Goal: Task Accomplishment & Management: Use online tool/utility

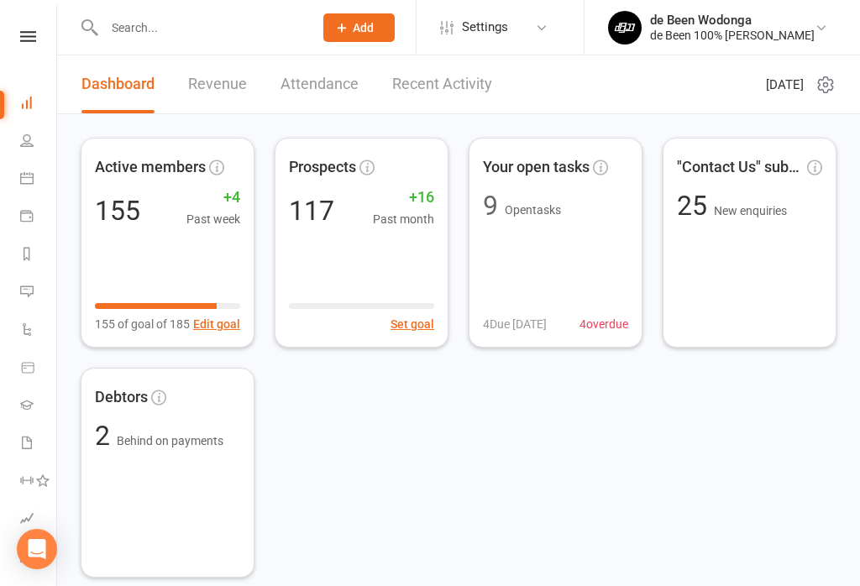
click at [27, 175] on icon at bounding box center [26, 177] width 13 height 13
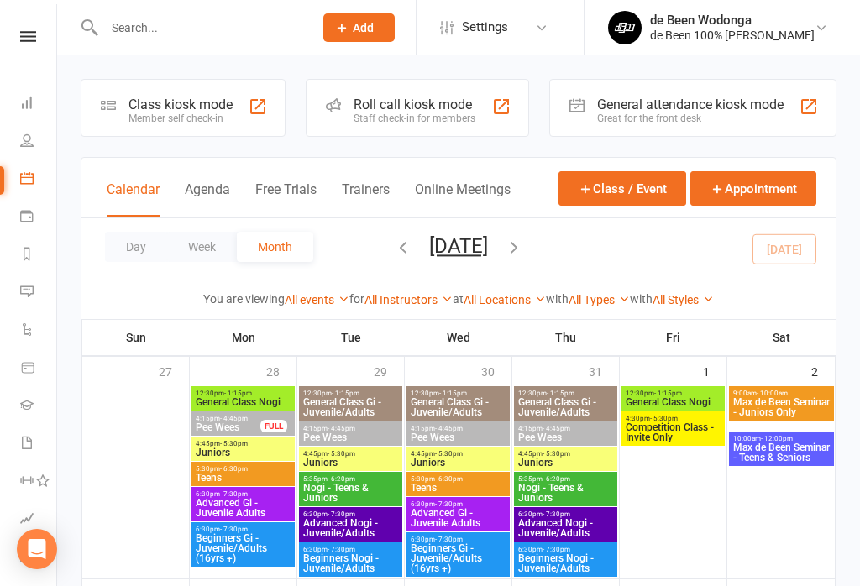
click at [199, 118] on div "Member self check-in" at bounding box center [181, 119] width 104 height 12
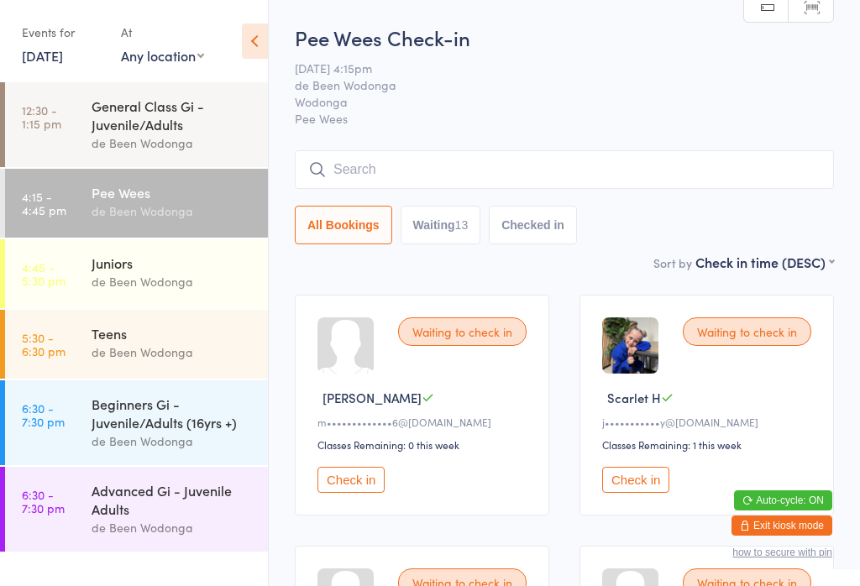
click at [140, 278] on div "de Been Wodonga" at bounding box center [173, 281] width 162 height 19
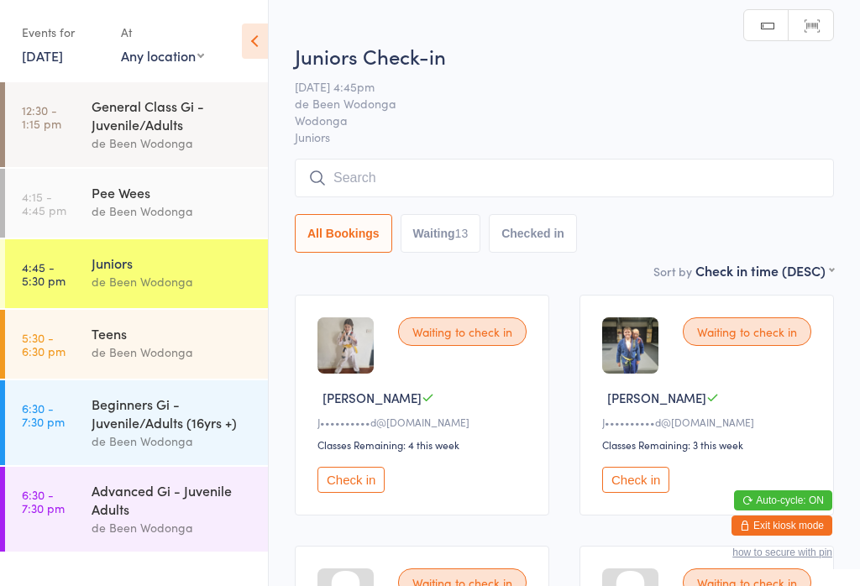
click at [130, 348] on div "de Been Wodonga" at bounding box center [173, 352] width 162 height 19
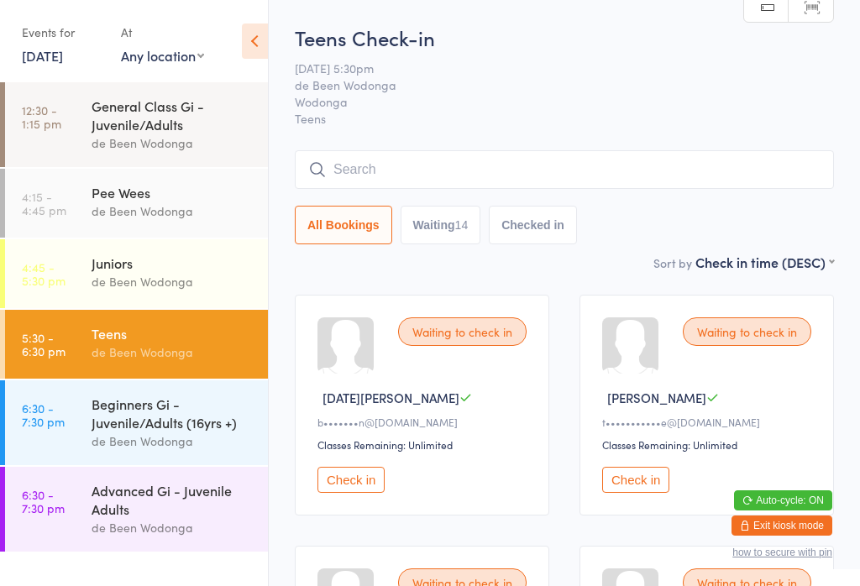
click at [126, 422] on div "Beginners Gi - Juvenile/Adults (16yrs +)" at bounding box center [173, 413] width 162 height 37
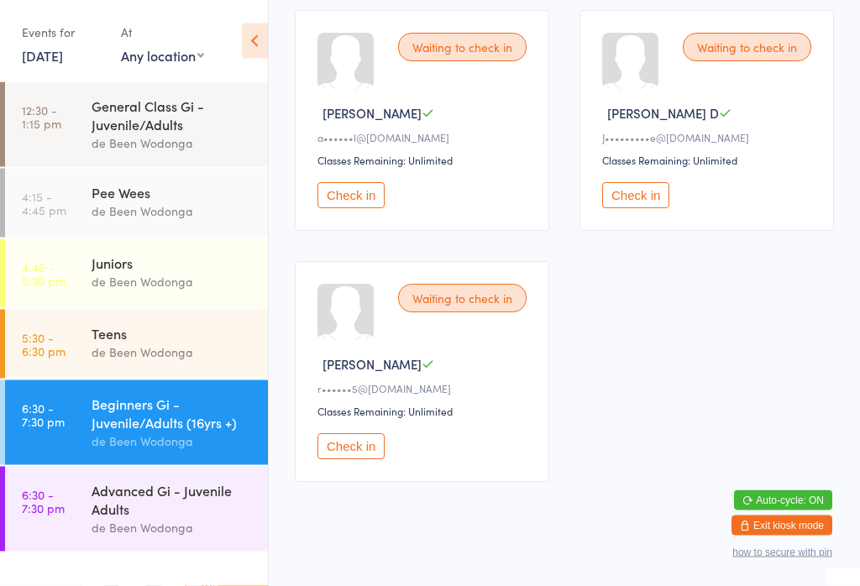
scroll to position [285, 0]
click at [134, 516] on div "Advanced Gi - Juvenile Adults" at bounding box center [173, 499] width 162 height 37
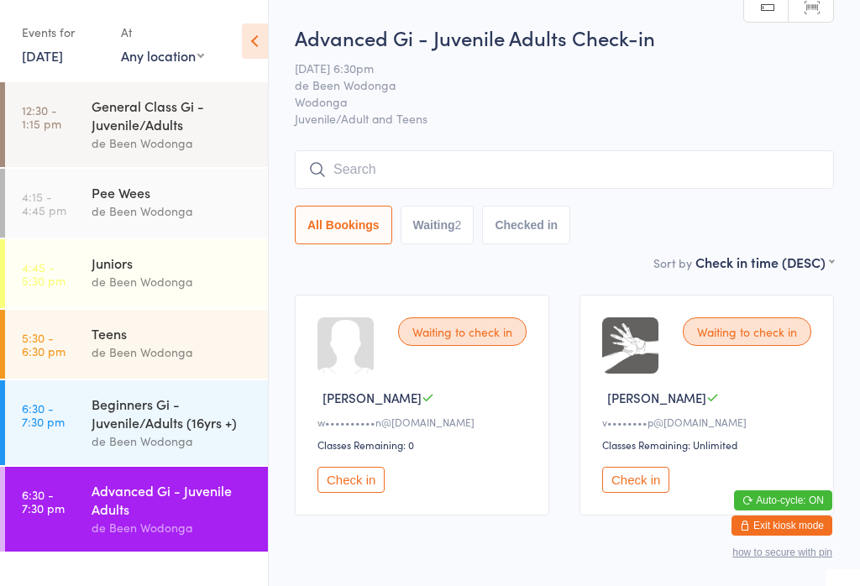
click at [142, 416] on div "Beginners Gi - Juvenile/Adults (16yrs +)" at bounding box center [173, 413] width 162 height 37
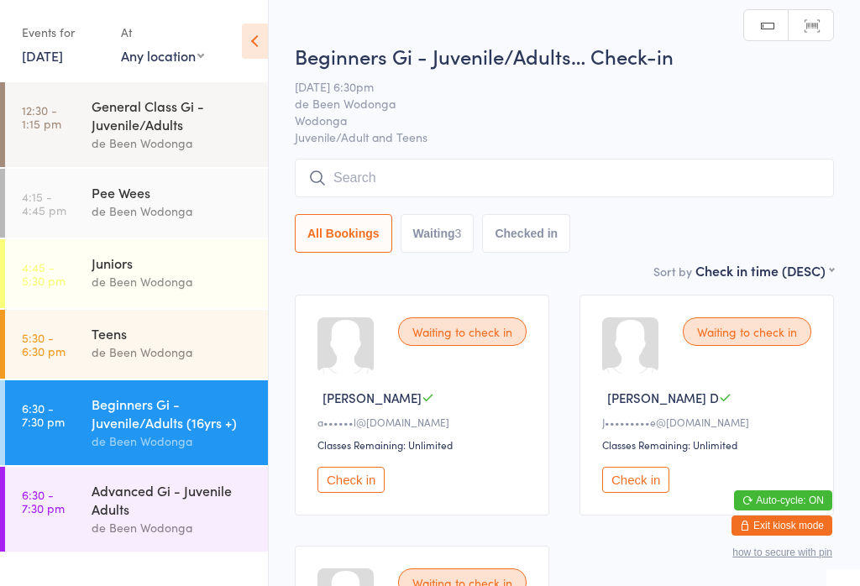
click at [171, 108] on div "General Class Gi - Juvenile/Adults" at bounding box center [173, 115] width 162 height 37
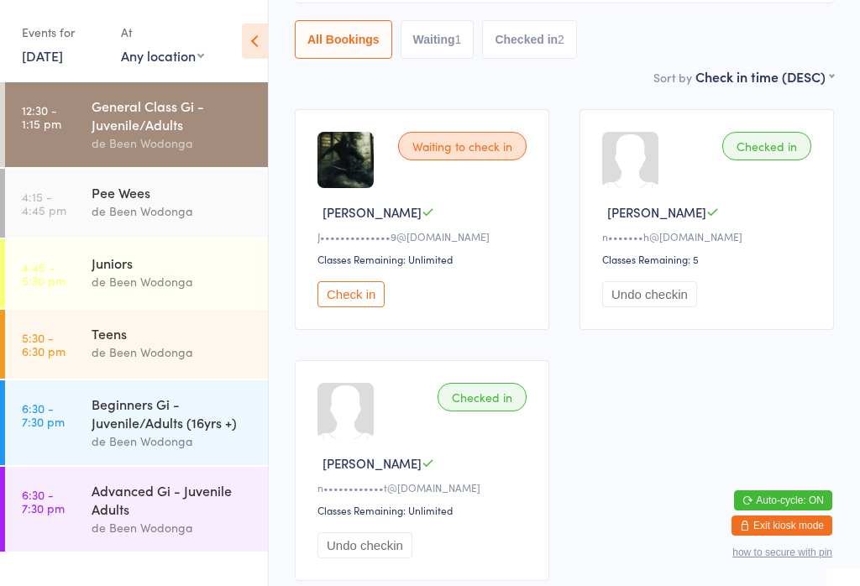
scroll to position [185, 0]
click at [136, 213] on div "de Been Wodonga" at bounding box center [173, 211] width 162 height 19
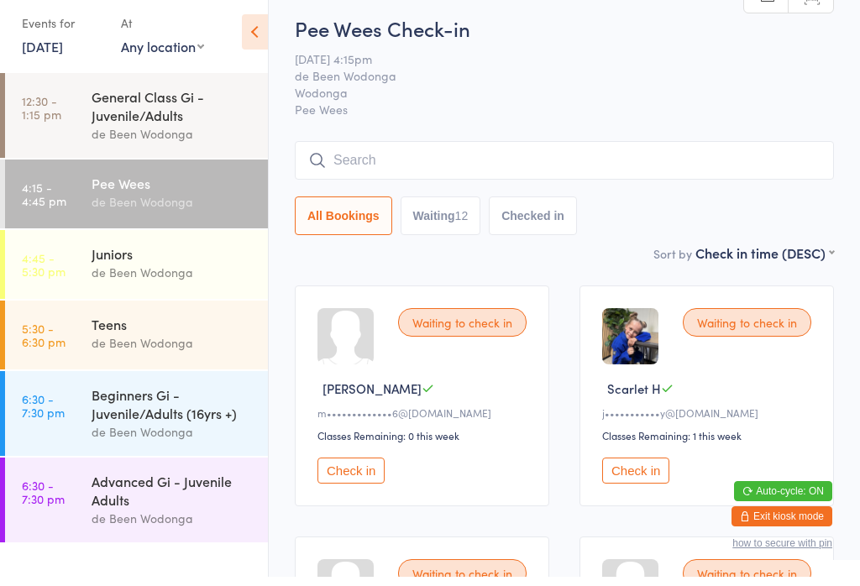
scroll to position [6, 0]
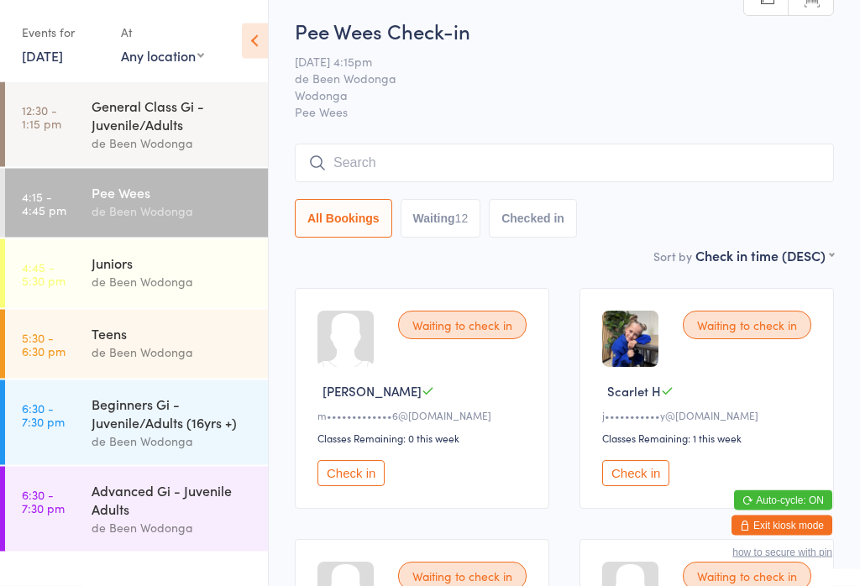
click at [50, 287] on time "4:45 - 5:30 pm" at bounding box center [44, 273] width 44 height 27
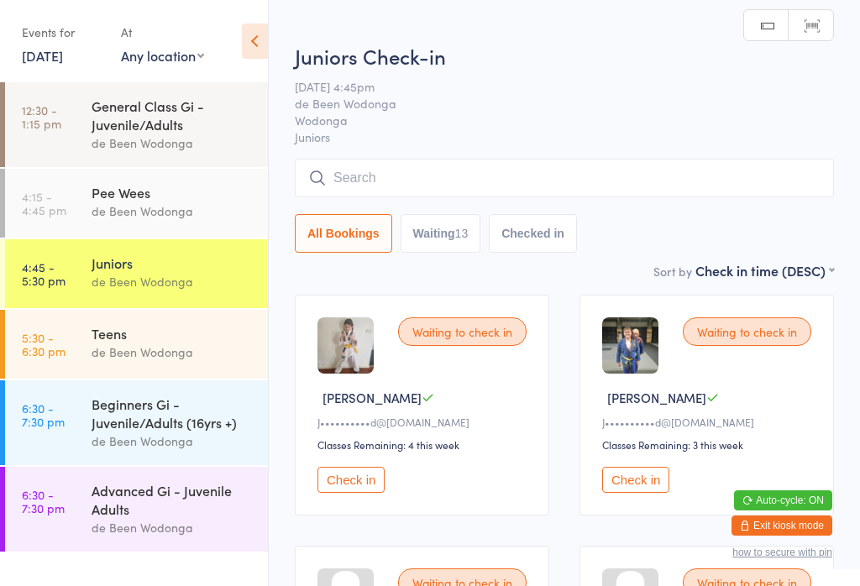
click at [71, 339] on link "5:30 - 6:30 pm Teens de Been Wodonga" at bounding box center [136, 344] width 263 height 69
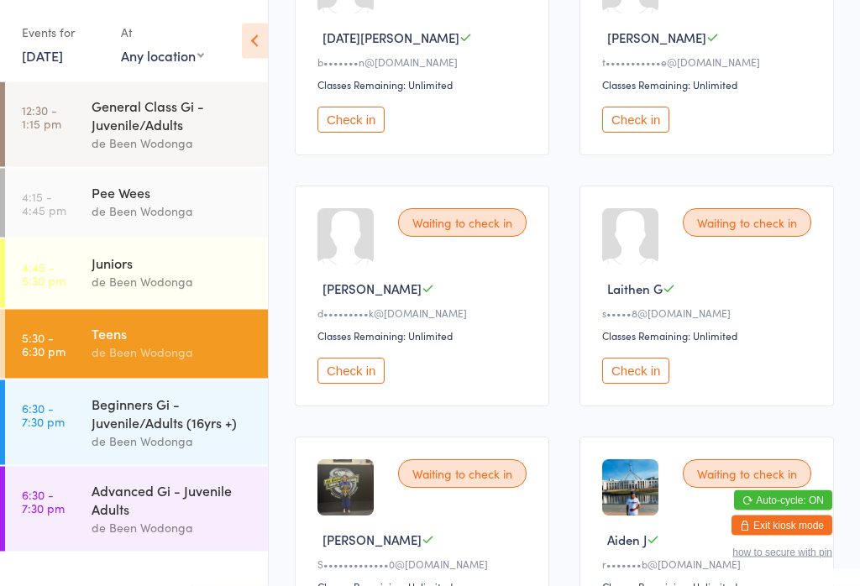
scroll to position [359, 0]
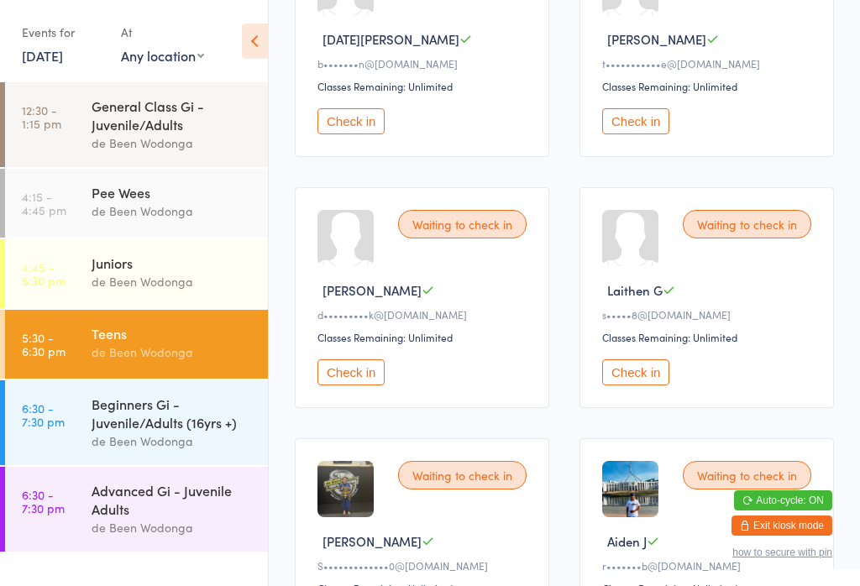
click at [634, 386] on button "Check in" at bounding box center [635, 373] width 67 height 26
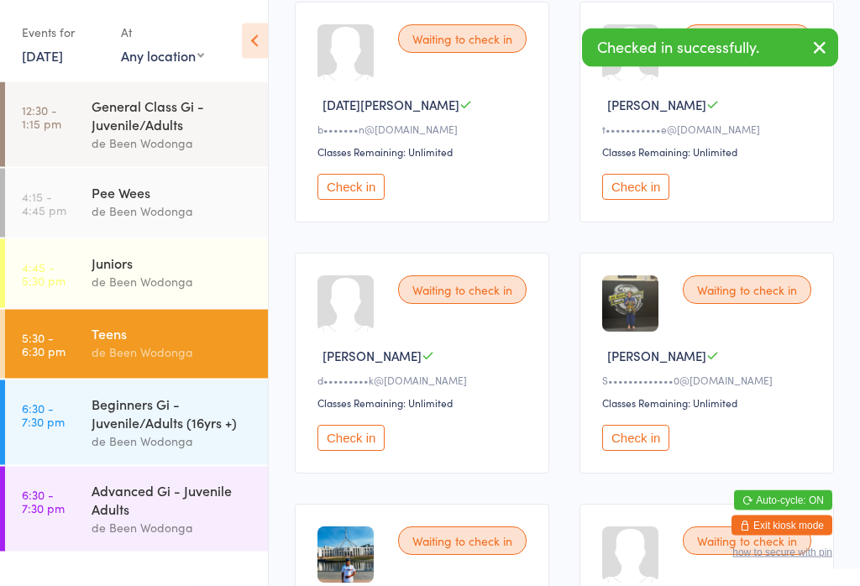
scroll to position [0, 0]
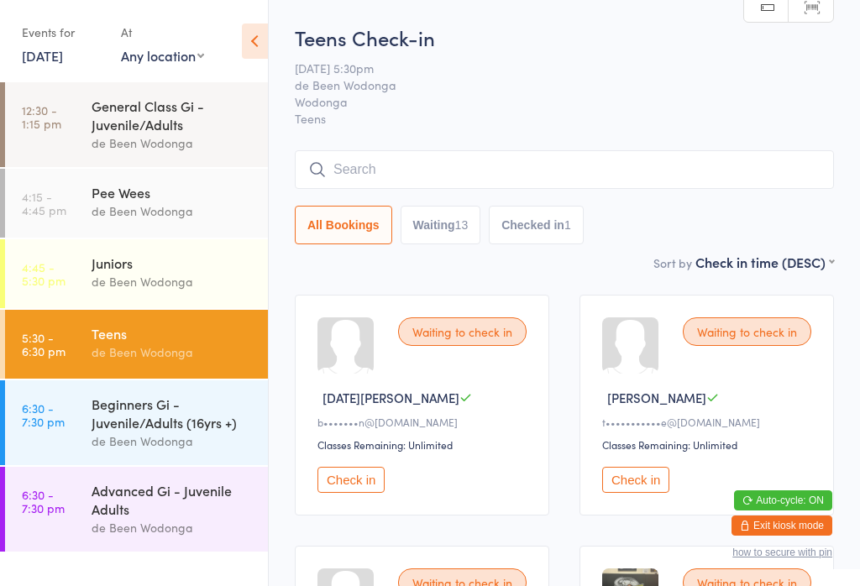
click at [108, 202] on div "Pee Wees" at bounding box center [173, 192] width 162 height 18
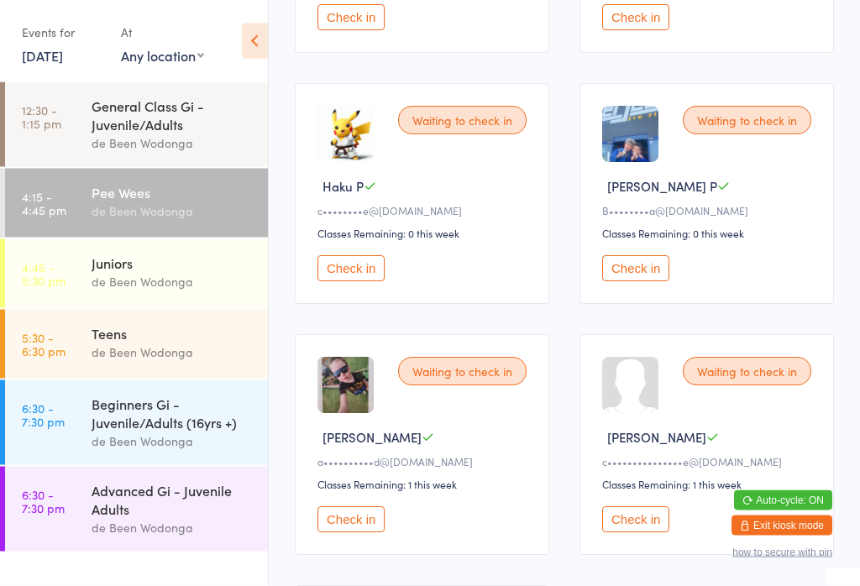
scroll to position [1015, 0]
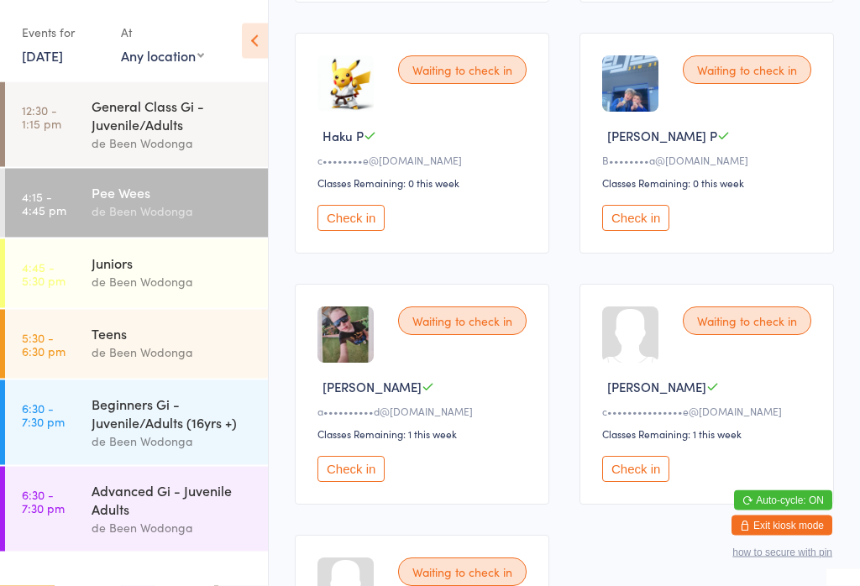
click at [360, 483] on button "Check in" at bounding box center [351, 470] width 67 height 26
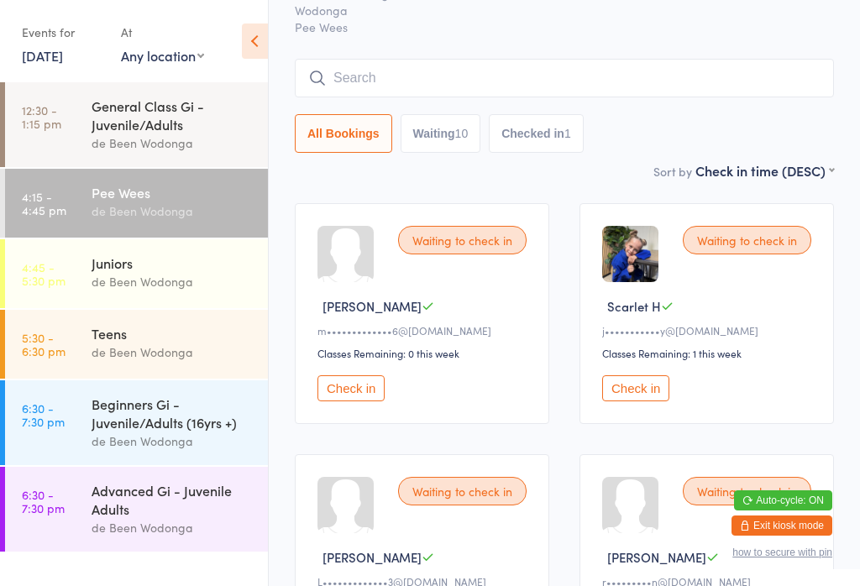
scroll to position [90, 0]
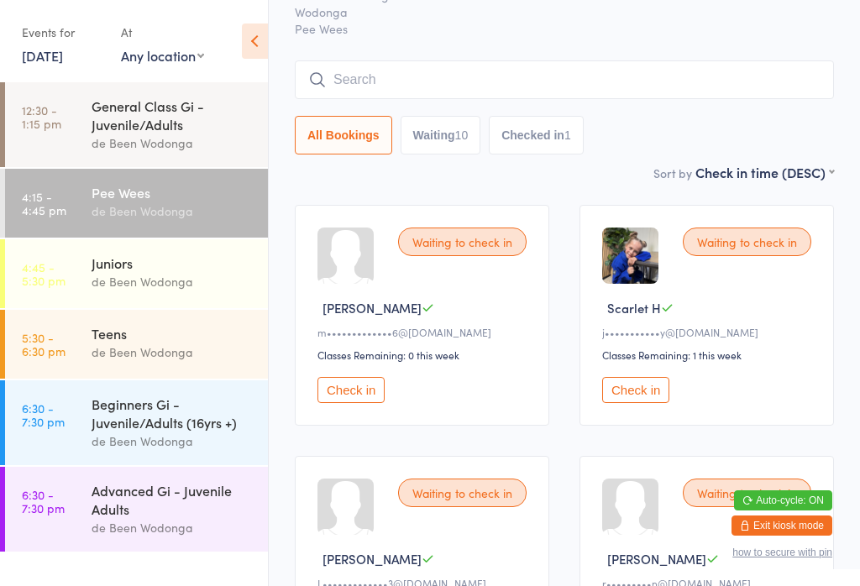
click at [643, 391] on button "Check in" at bounding box center [635, 390] width 67 height 26
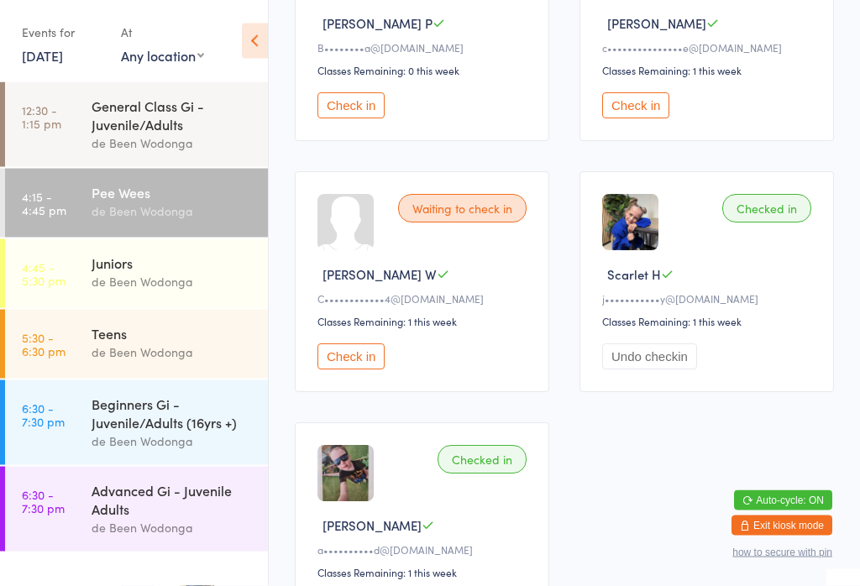
scroll to position [1128, 0]
click at [370, 370] on button "Check in" at bounding box center [351, 357] width 67 height 26
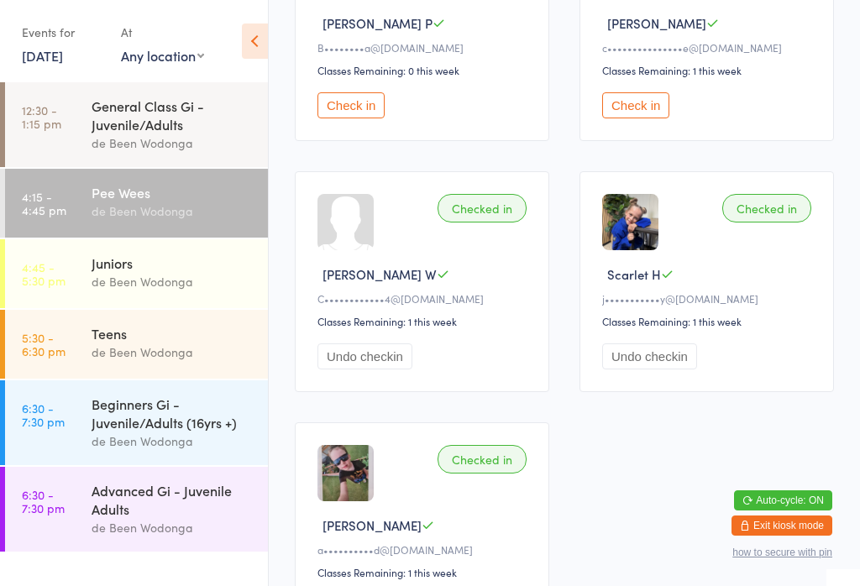
click at [353, 118] on button "Check in" at bounding box center [351, 105] width 67 height 26
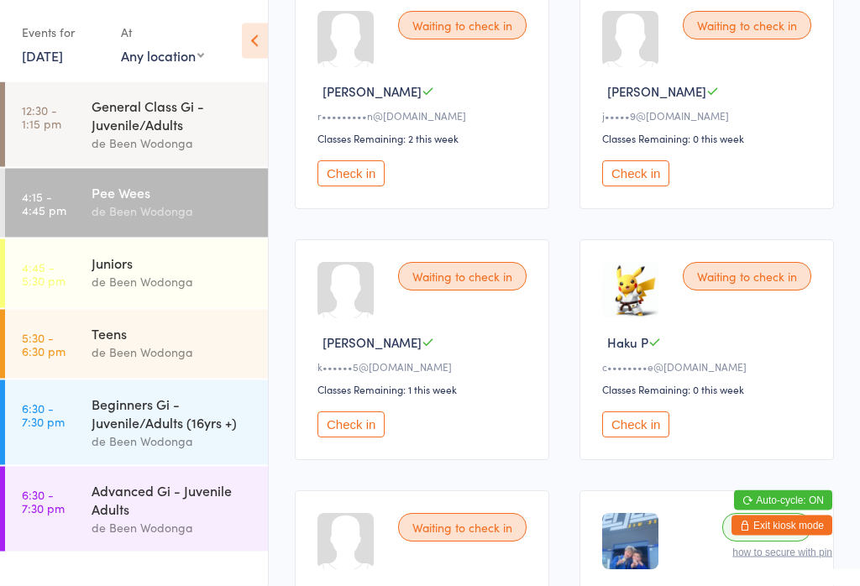
scroll to position [556, 0]
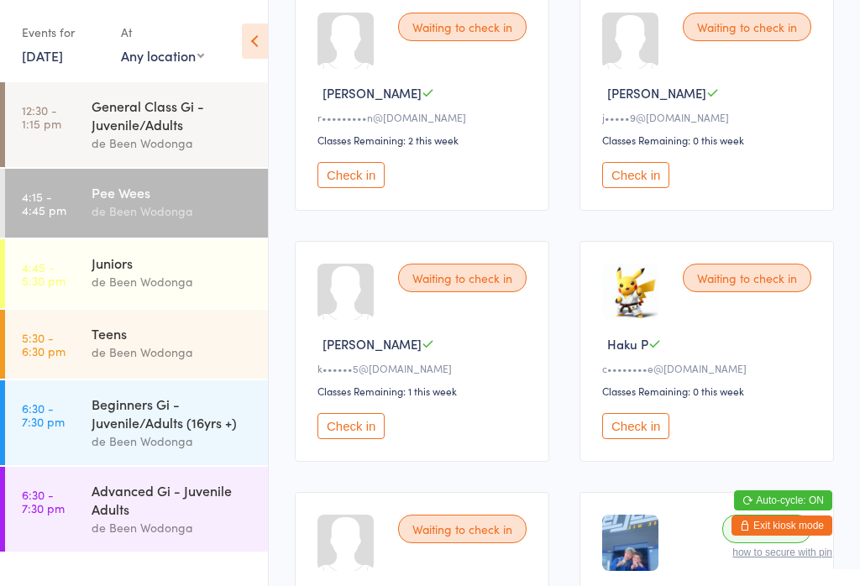
click at [336, 438] on button "Check in" at bounding box center [351, 426] width 67 height 26
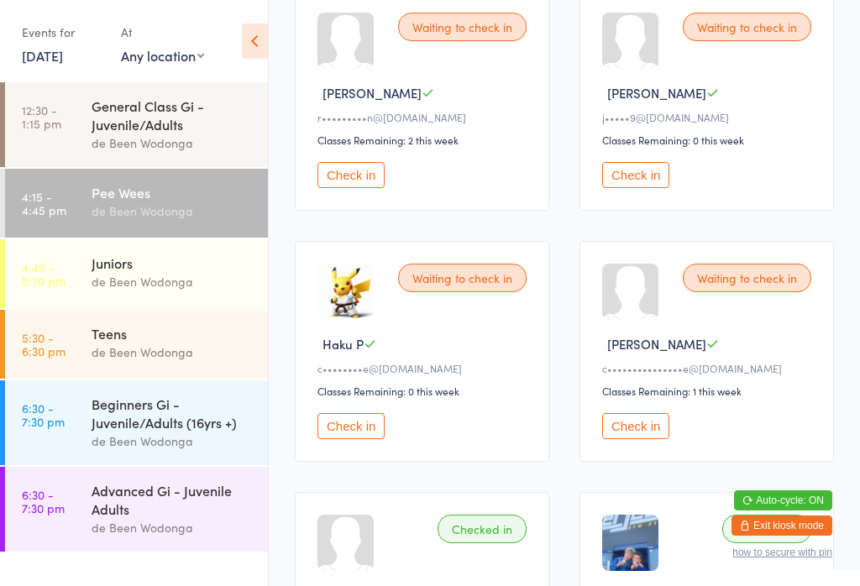
click at [97, 349] on div "de Been Wodonga" at bounding box center [173, 352] width 162 height 19
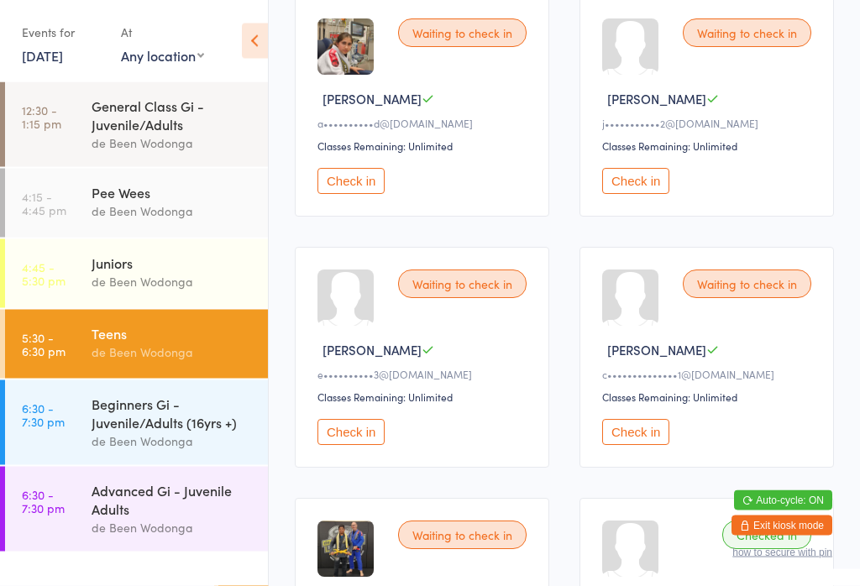
click at [654, 446] on button "Check in" at bounding box center [635, 433] width 67 height 26
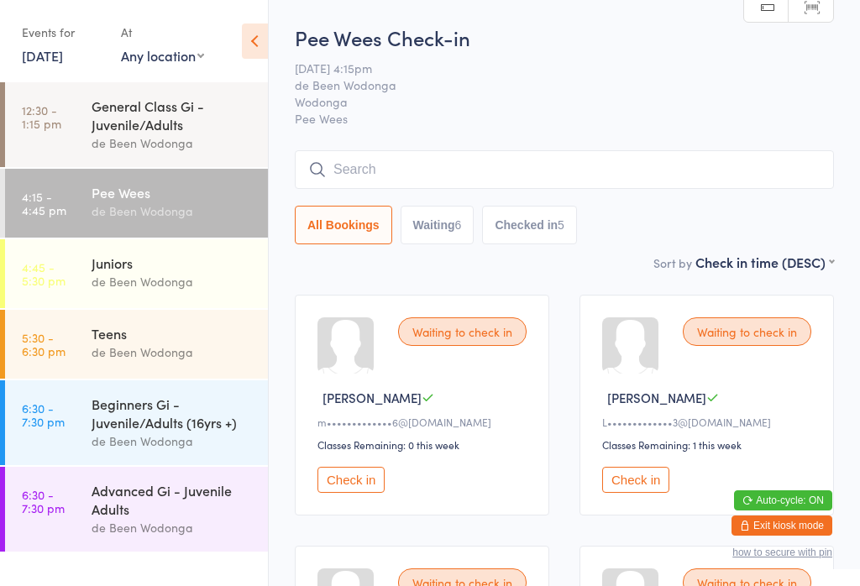
click at [189, 208] on div "de Been Wodonga" at bounding box center [173, 211] width 162 height 19
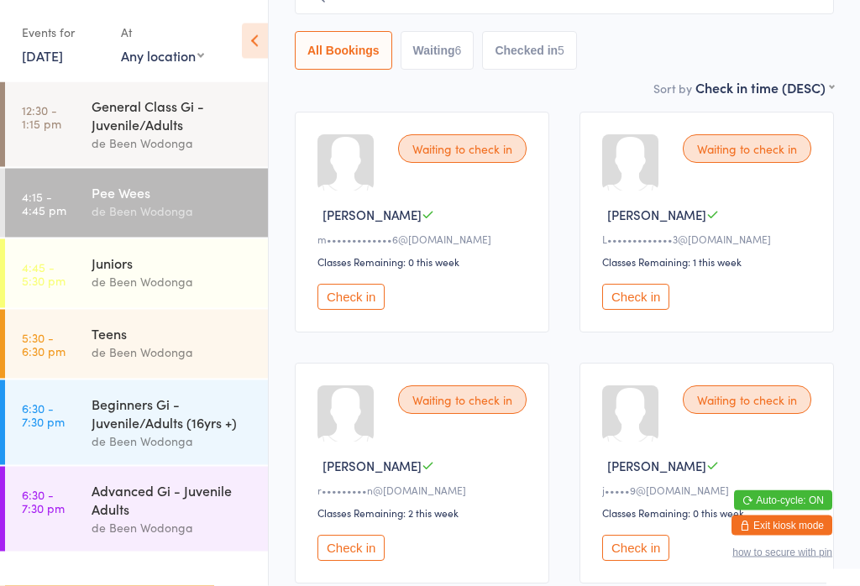
scroll to position [201, 0]
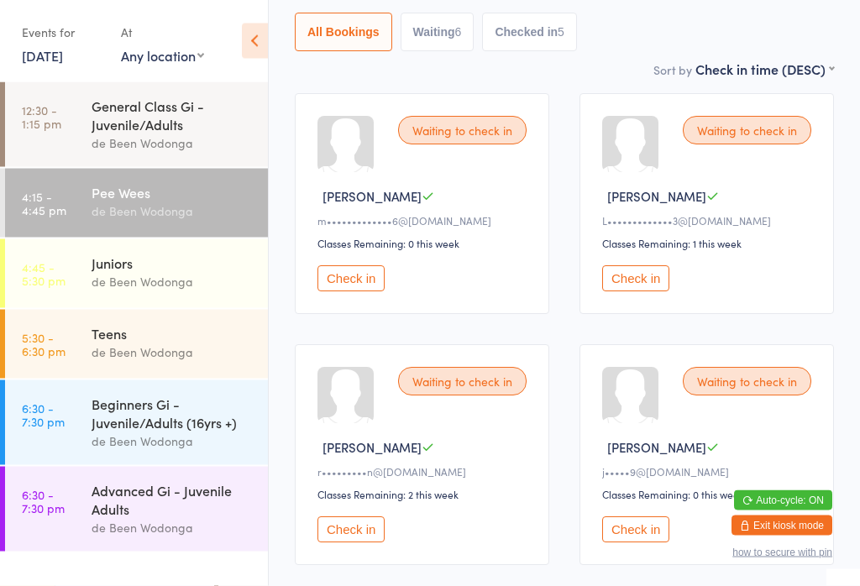
click at [344, 543] on button "Check in" at bounding box center [351, 530] width 67 height 26
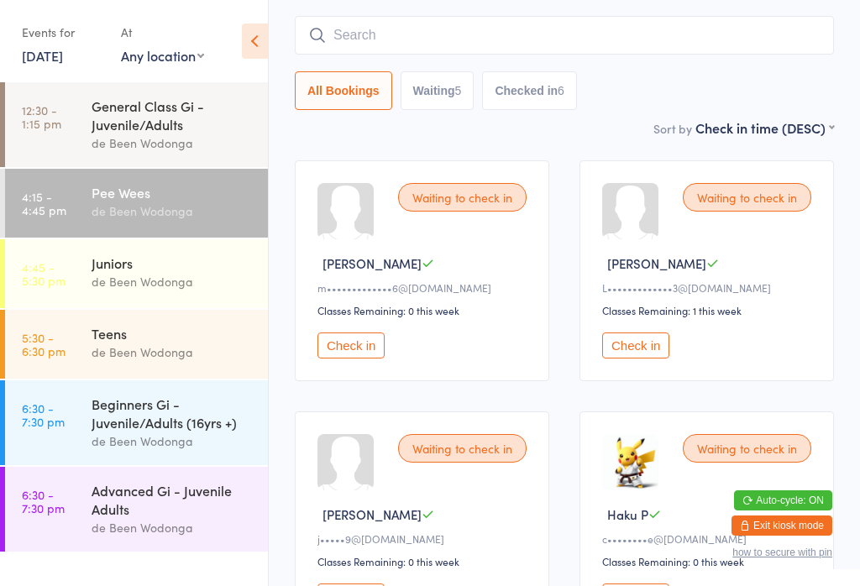
scroll to position [136, 0]
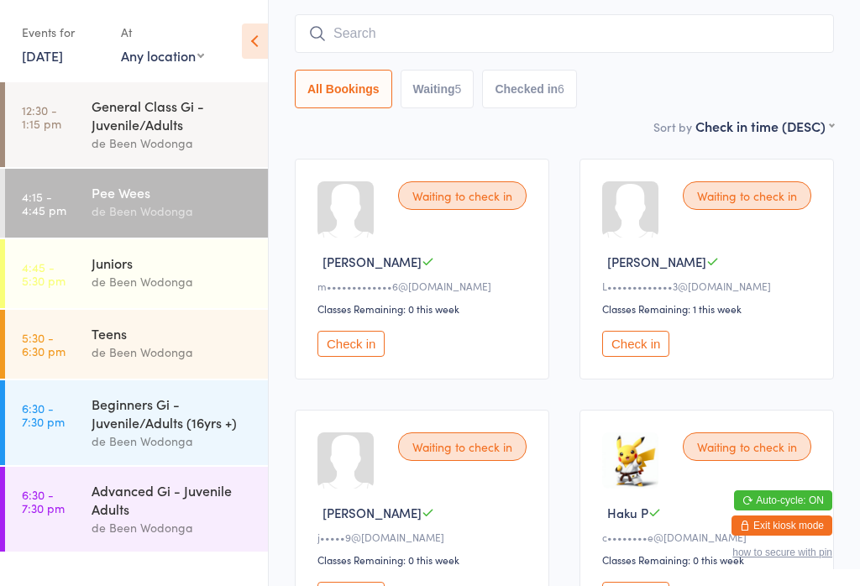
click at [368, 341] on button "Check in" at bounding box center [351, 344] width 67 height 26
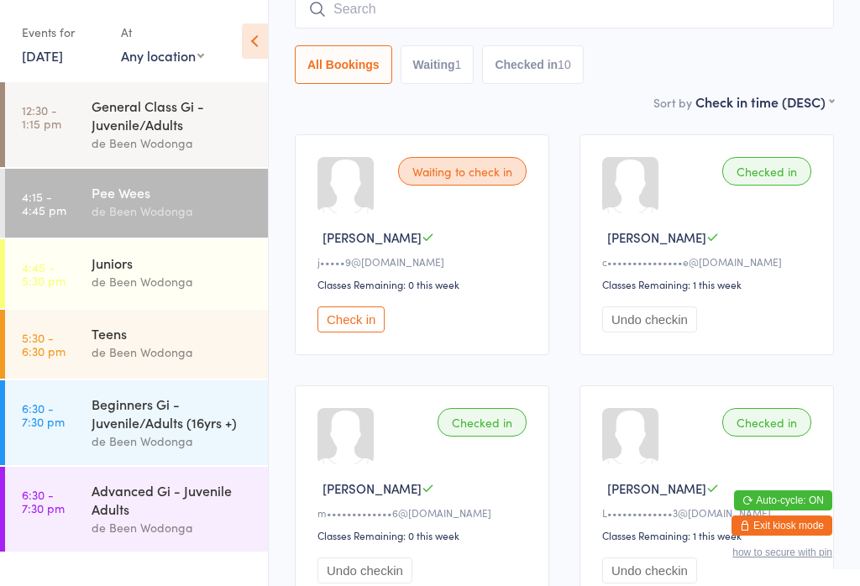
scroll to position [0, 0]
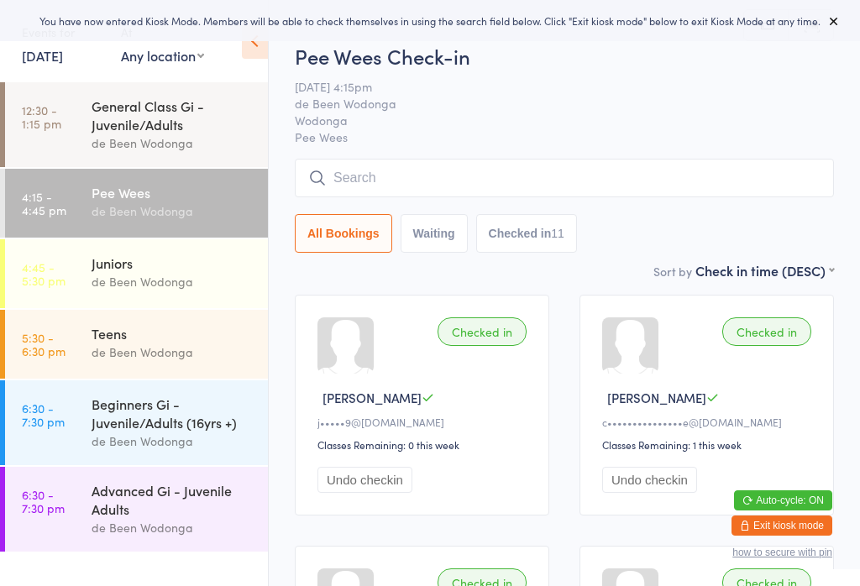
click at [832, 272] on select "First name (ASC) First name (DESC) Last name (ASC) Last name (DESC) Check in ti…" at bounding box center [765, 268] width 139 height 14
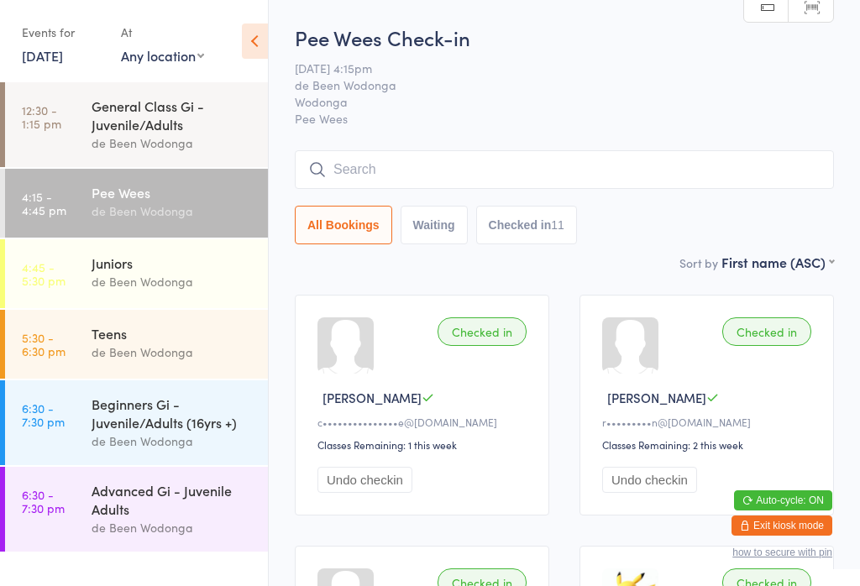
click at [105, 283] on div "de Been Wodonga" at bounding box center [173, 281] width 162 height 19
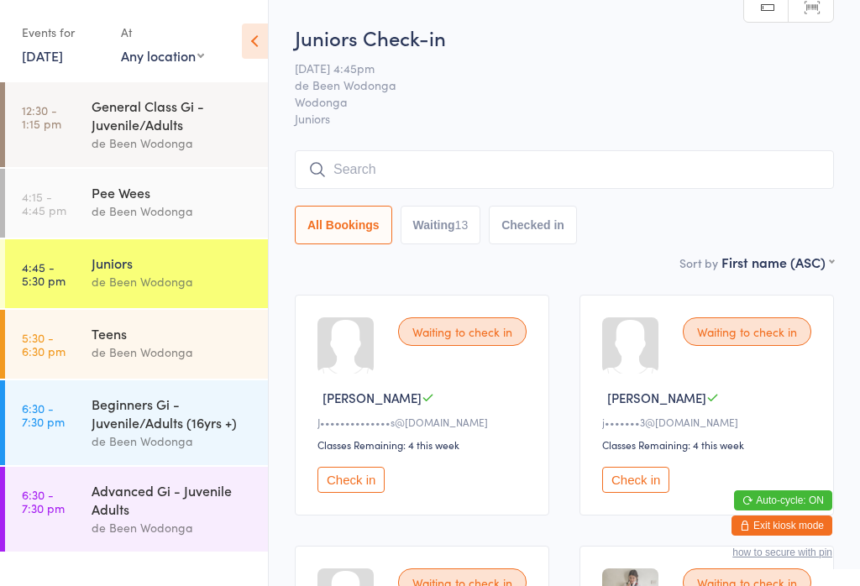
click at [130, 350] on div "de Been Wodonga" at bounding box center [173, 352] width 162 height 19
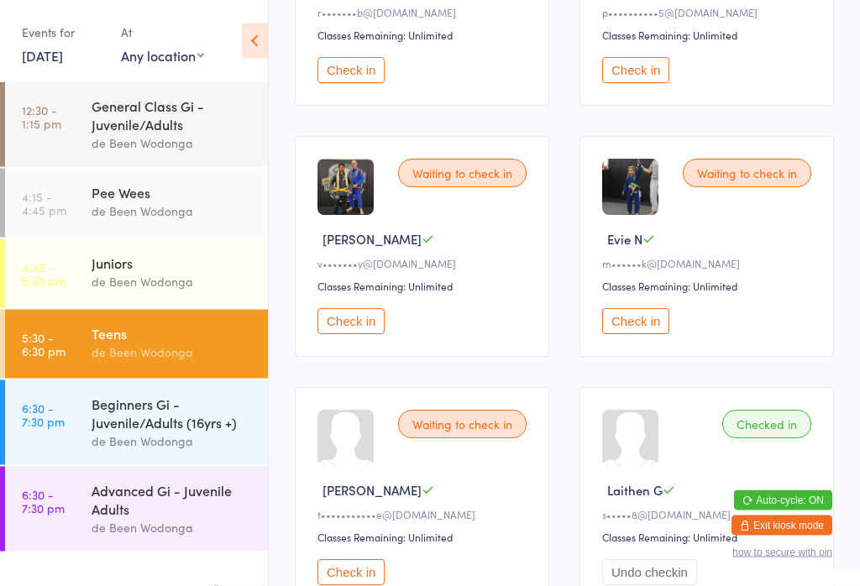
click at [633, 335] on button "Check in" at bounding box center [635, 322] width 67 height 26
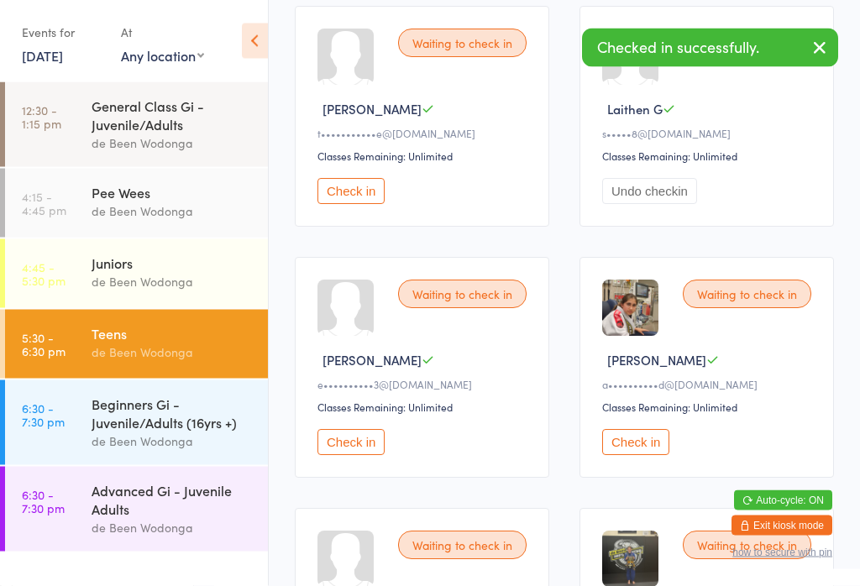
click at [645, 456] on button "Check in" at bounding box center [635, 443] width 67 height 26
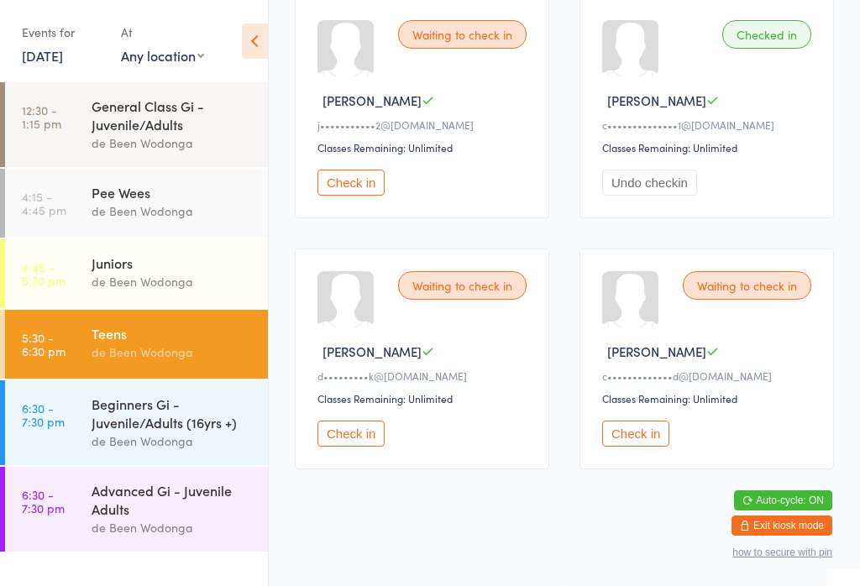
scroll to position [1567, 0]
click at [174, 277] on div "de Been Wodonga" at bounding box center [173, 281] width 162 height 19
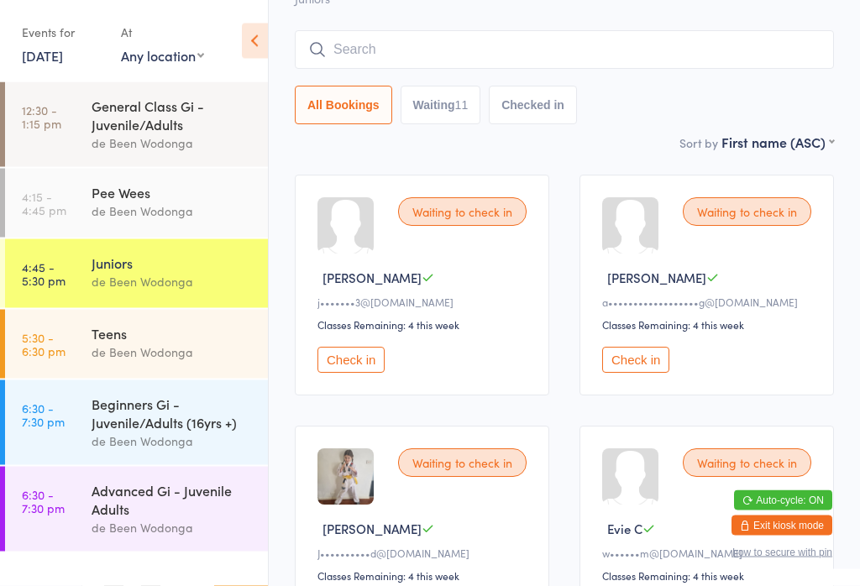
scroll to position [134, 0]
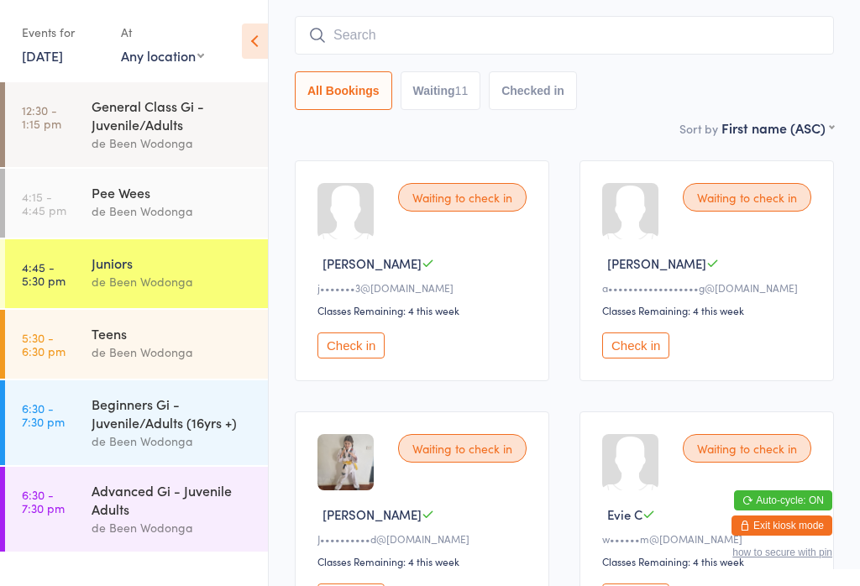
click at [363, 585] on button "Check in" at bounding box center [351, 597] width 67 height 26
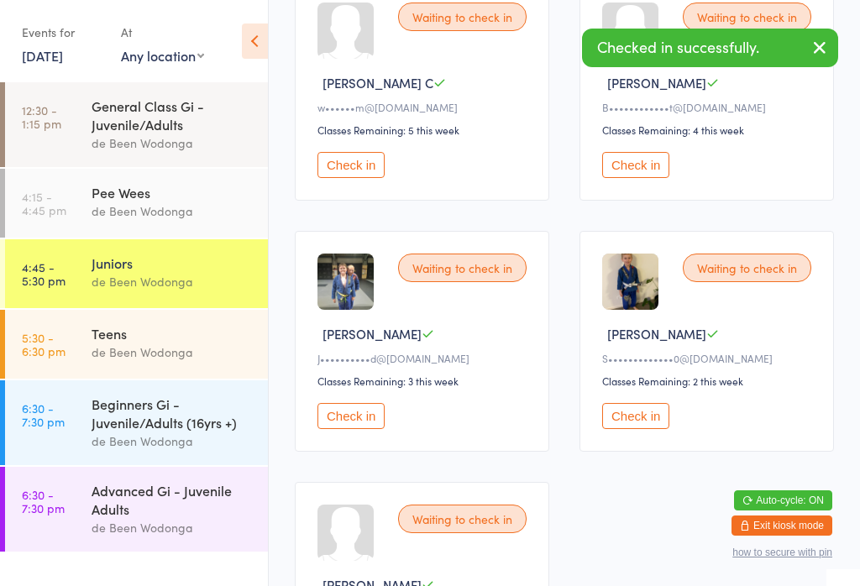
scroll to position [1071, 0]
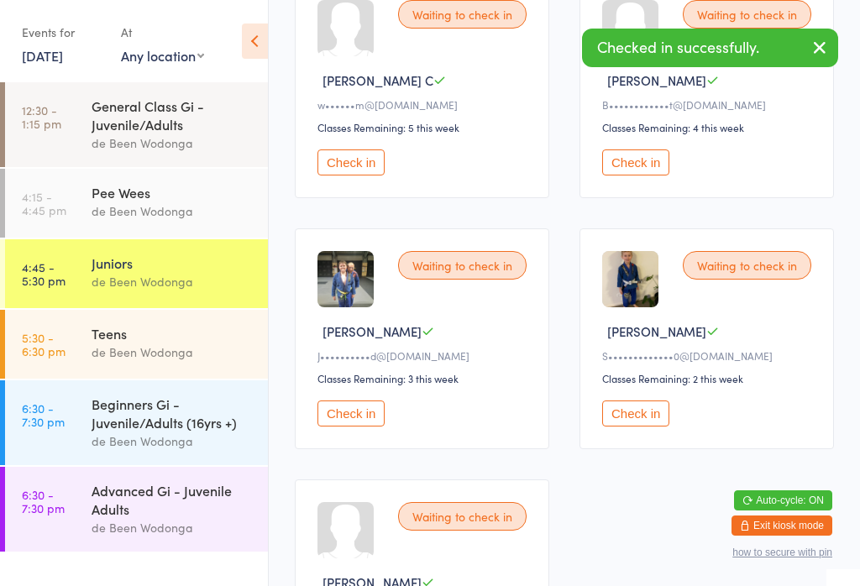
click at [352, 427] on button "Check in" at bounding box center [351, 414] width 67 height 26
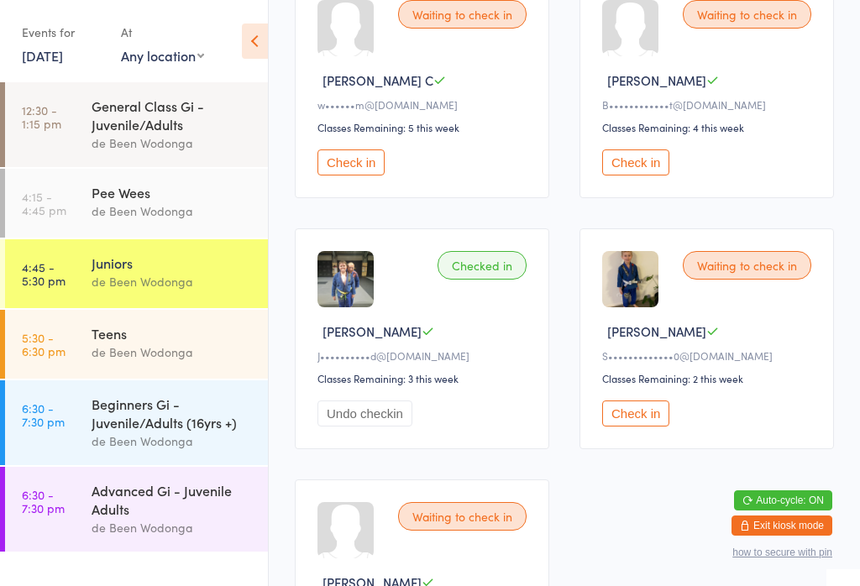
click at [620, 427] on button "Check in" at bounding box center [635, 414] width 67 height 26
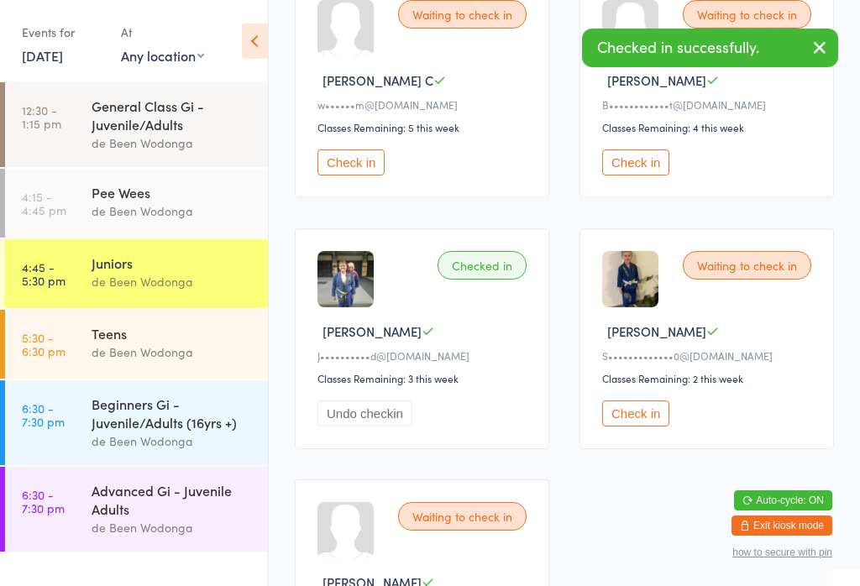
click at [176, 362] on div "de Been Wodonga" at bounding box center [173, 352] width 162 height 19
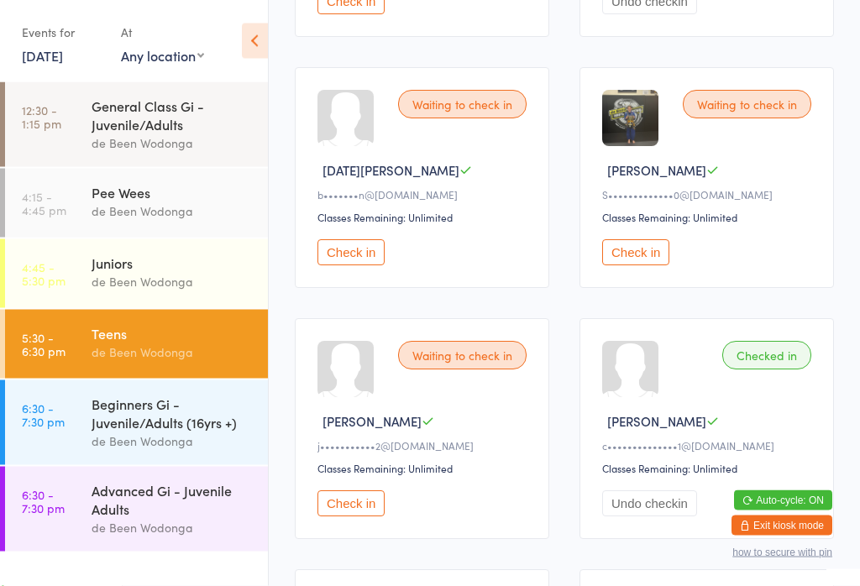
click at [652, 265] on div "Waiting to check in [PERSON_NAME]•••••••••••••0@[DOMAIN_NAME] Classes Remaining…" at bounding box center [707, 178] width 255 height 221
click at [634, 265] on button "Check in" at bounding box center [635, 252] width 67 height 26
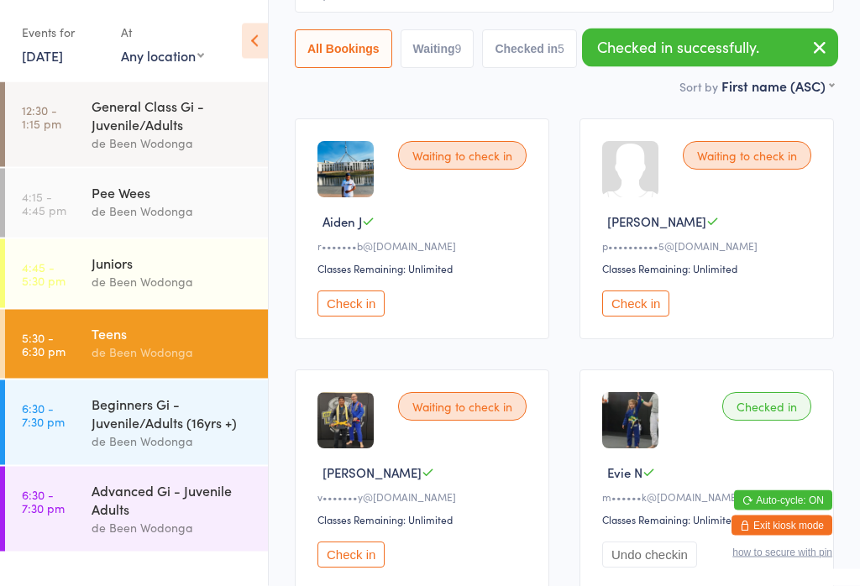
scroll to position [0, 0]
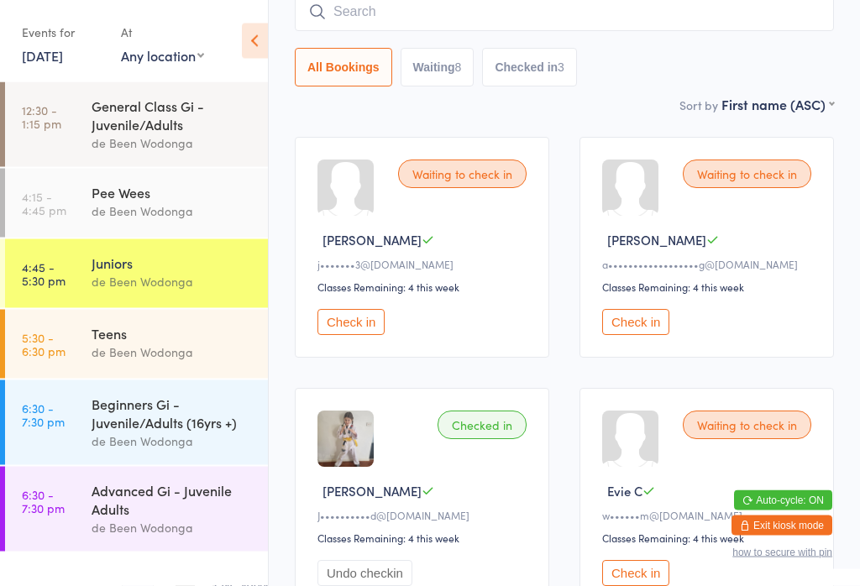
scroll to position [158, 0]
click at [626, 585] on button "Check in" at bounding box center [635, 573] width 67 height 26
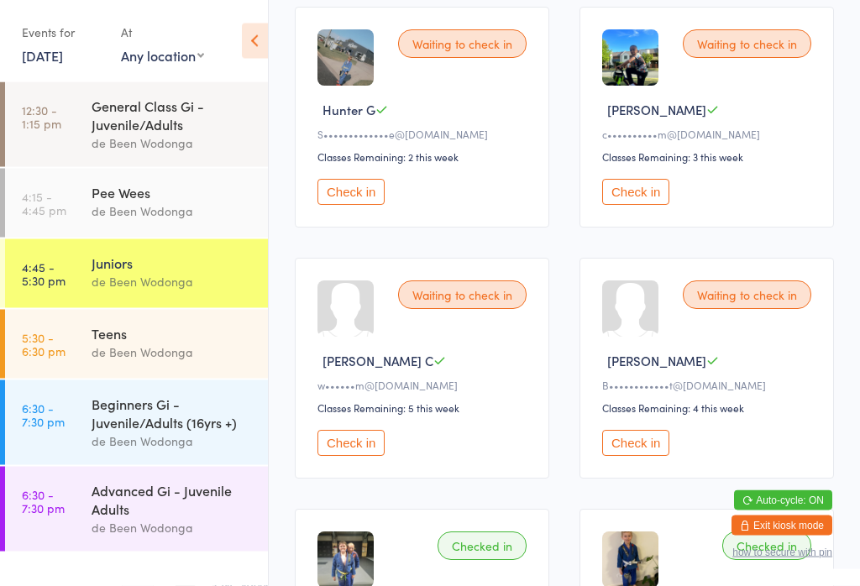
scroll to position [791, 0]
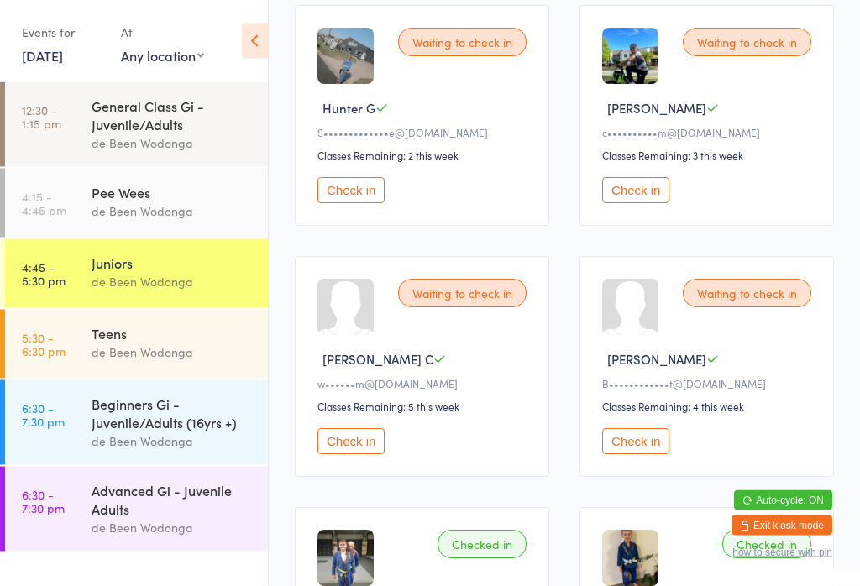
click at [354, 455] on button "Check in" at bounding box center [351, 442] width 67 height 26
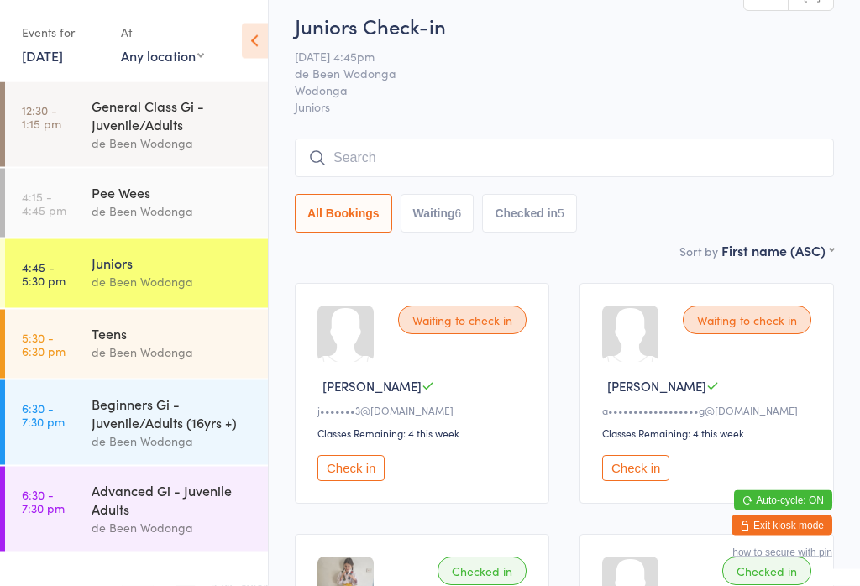
scroll to position [0, 0]
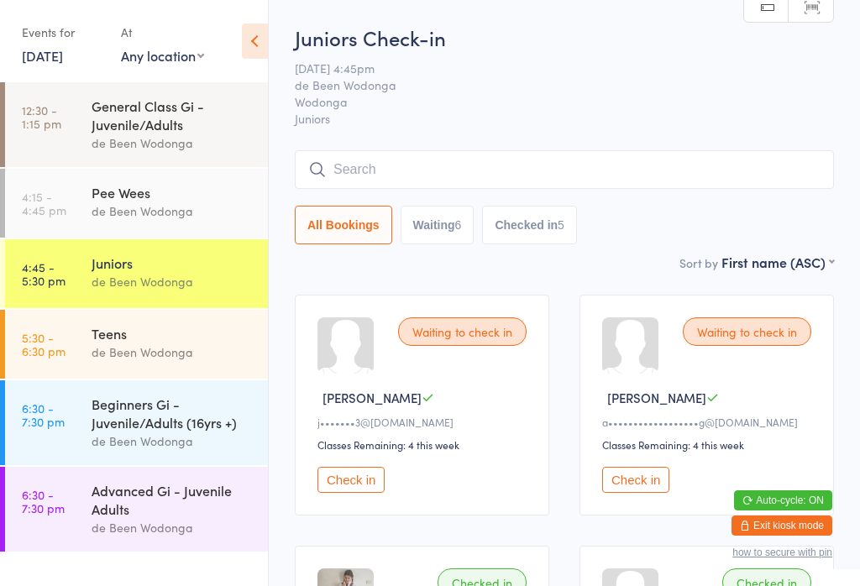
click at [666, 493] on button "Check in" at bounding box center [635, 480] width 67 height 26
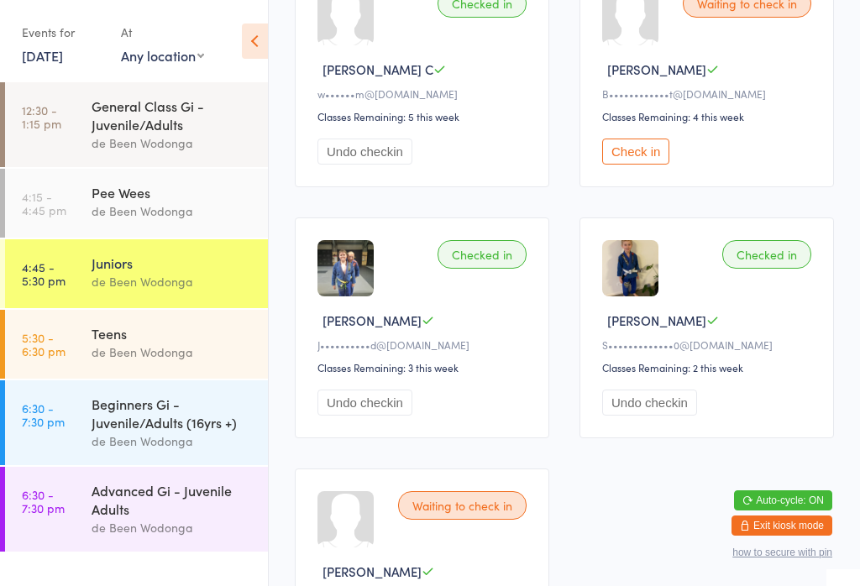
scroll to position [1083, 0]
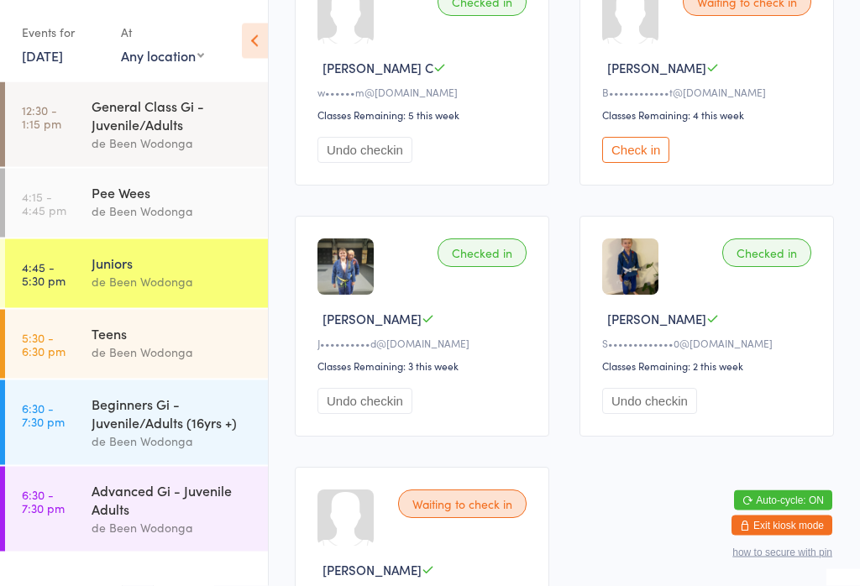
click at [648, 155] on div "Waiting to check in [PERSON_NAME]••••••••••••t@[DOMAIN_NAME] Classes Remaining:…" at bounding box center [707, 76] width 255 height 221
click at [645, 164] on button "Check in" at bounding box center [635, 151] width 67 height 26
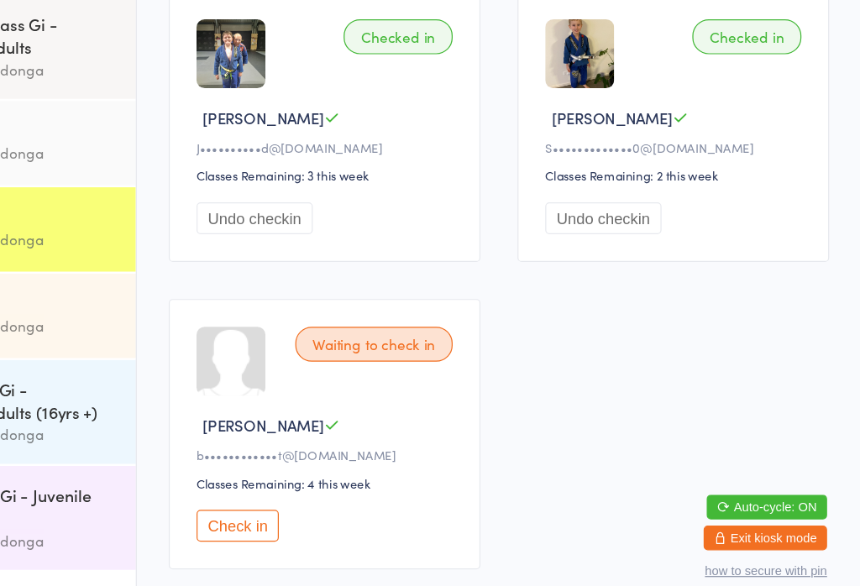
scroll to position [1222, 0]
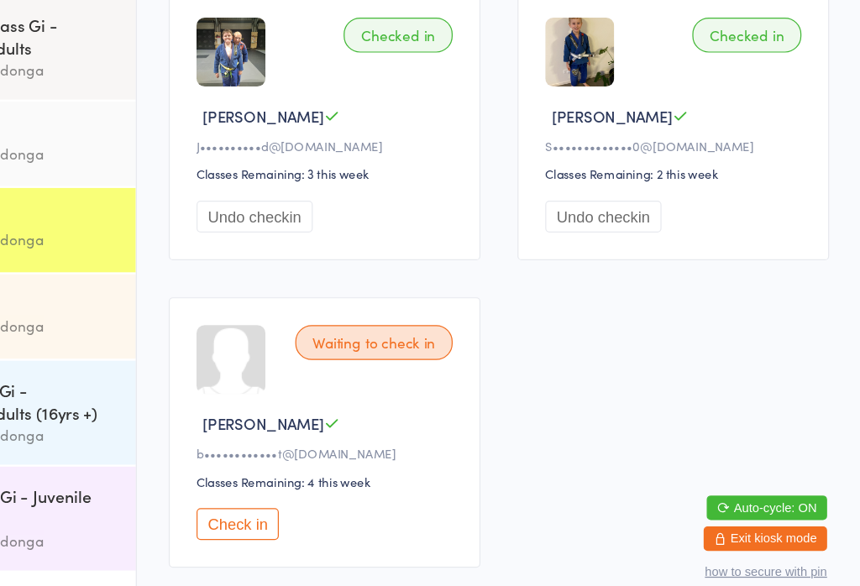
click at [318, 501] on button "Check in" at bounding box center [351, 514] width 67 height 26
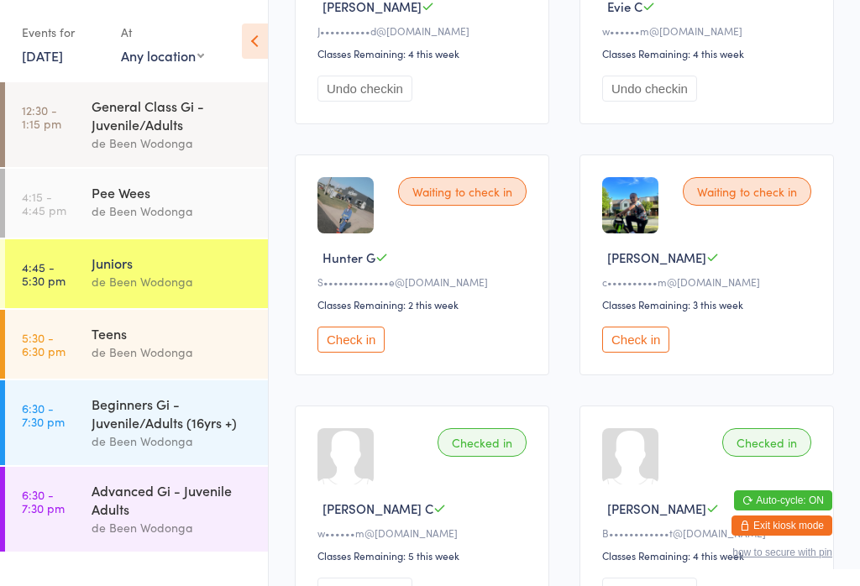
scroll to position [643, 0]
click at [355, 352] on button "Check in" at bounding box center [351, 339] width 67 height 26
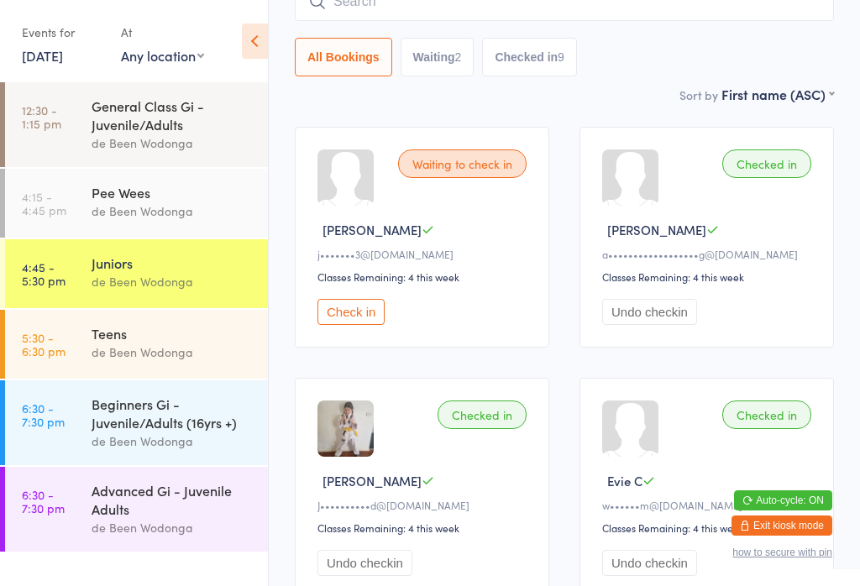
scroll to position [170, 0]
click at [223, 354] on div "de Been Wodonga" at bounding box center [173, 352] width 162 height 19
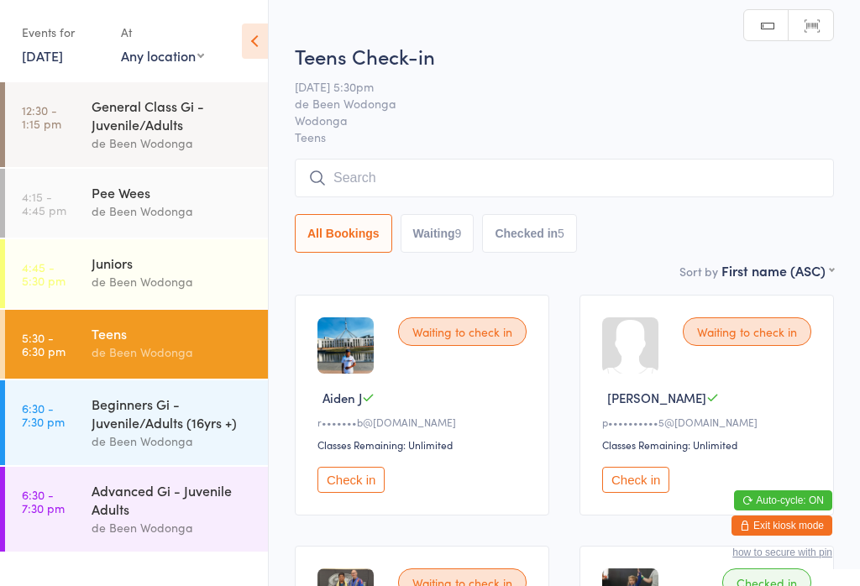
click at [510, 169] on input "search" at bounding box center [564, 178] width 539 height 39
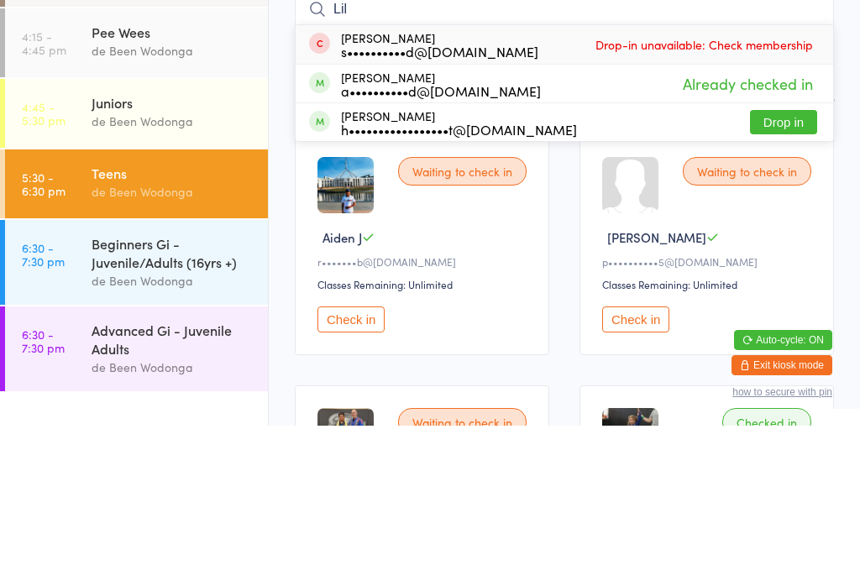
type input "Lil"
click at [791, 270] on button "Drop in" at bounding box center [783, 282] width 67 height 24
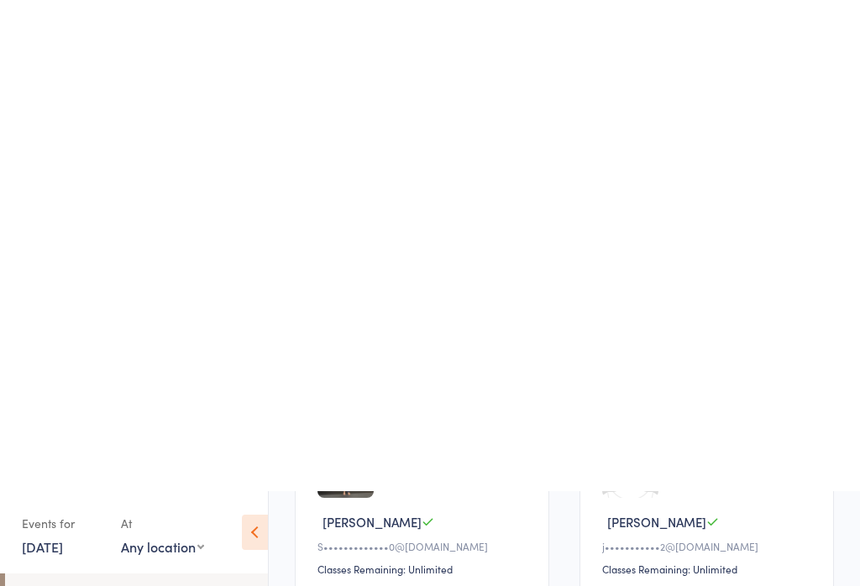
scroll to position [1644, 0]
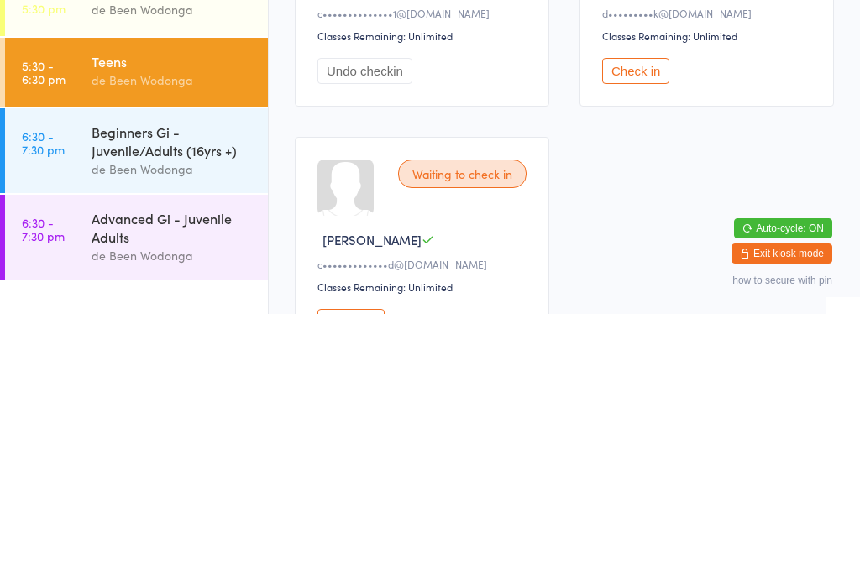
click at [654, 330] on button "Check in" at bounding box center [635, 343] width 67 height 26
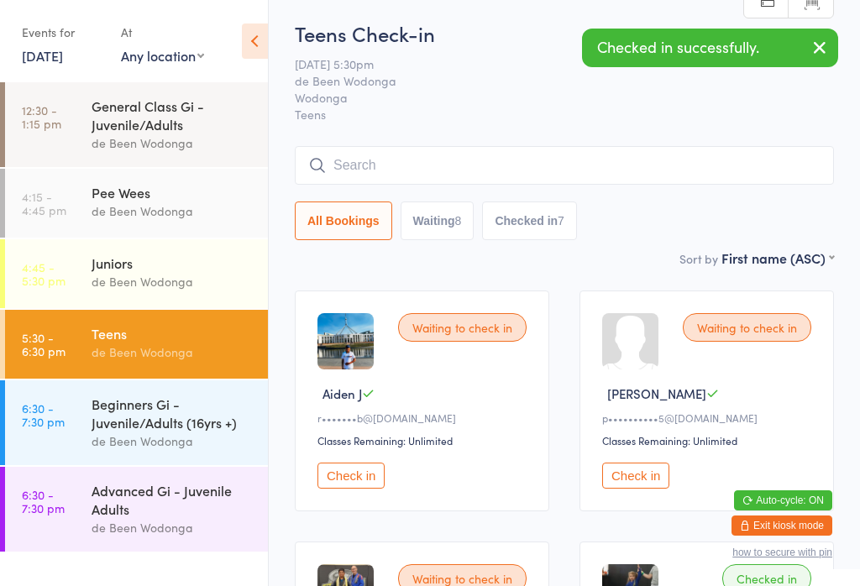
scroll to position [0, 0]
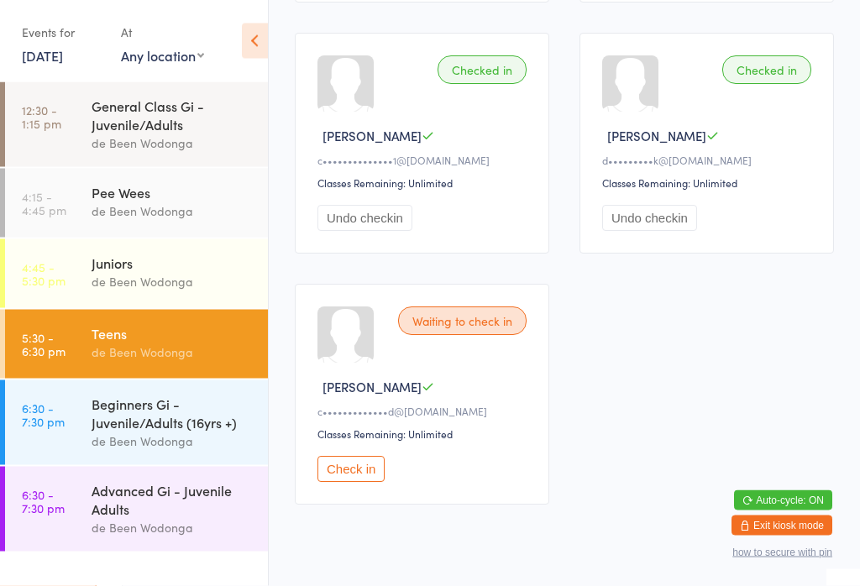
click at [354, 483] on button "Check in" at bounding box center [351, 470] width 67 height 26
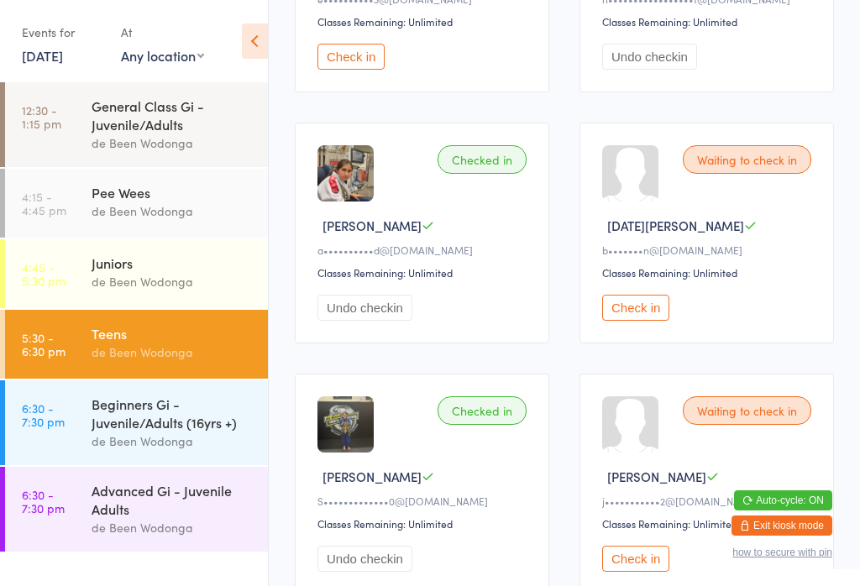
scroll to position [1173, 0]
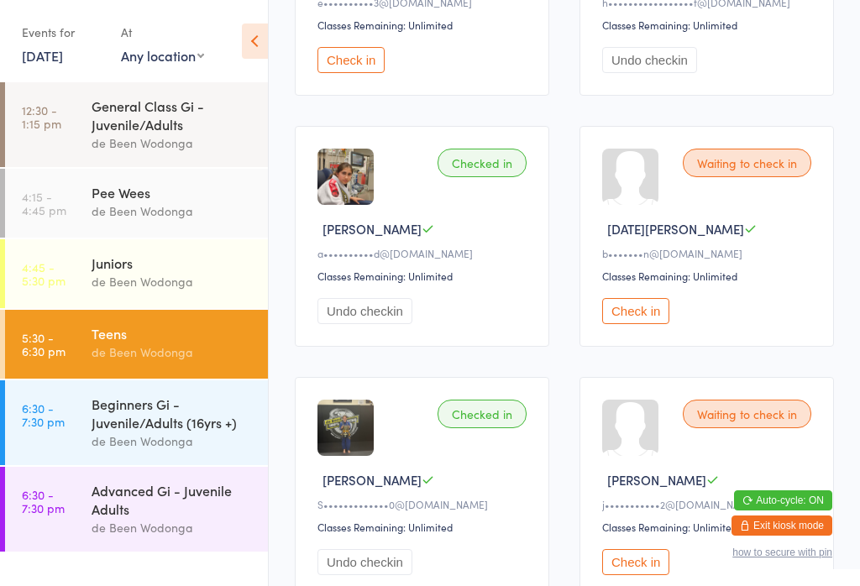
click at [654, 324] on button "Check in" at bounding box center [635, 311] width 67 height 26
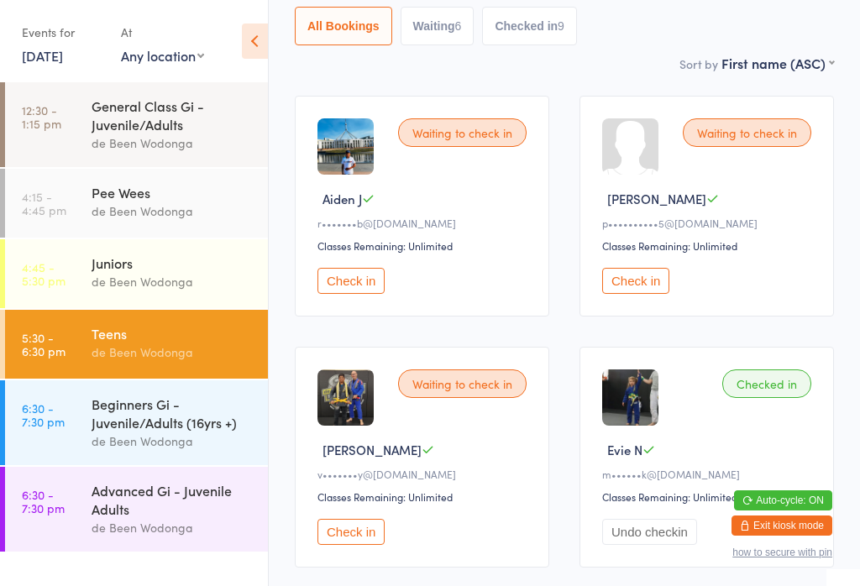
scroll to position [0, 0]
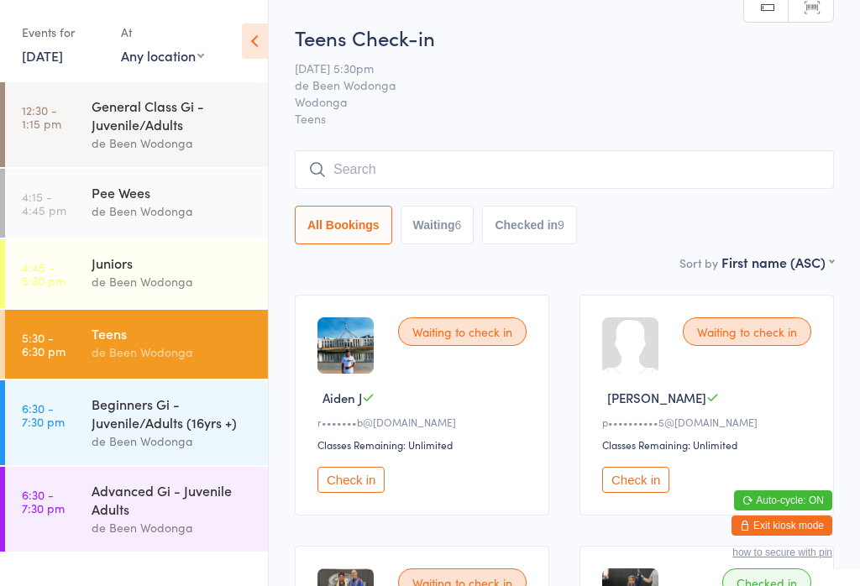
click at [648, 480] on button "Check in" at bounding box center [635, 480] width 67 height 26
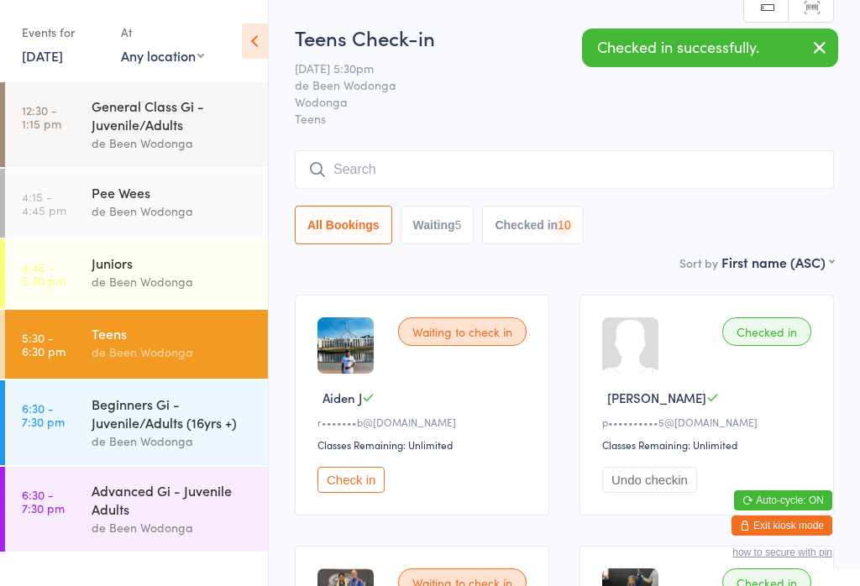
click at [330, 467] on div "Waiting to check in Aiden J r•••••••b@[DOMAIN_NAME] Classes Remaining: Unlimite…" at bounding box center [422, 405] width 255 height 221
click at [358, 493] on button "Check in" at bounding box center [351, 480] width 67 height 26
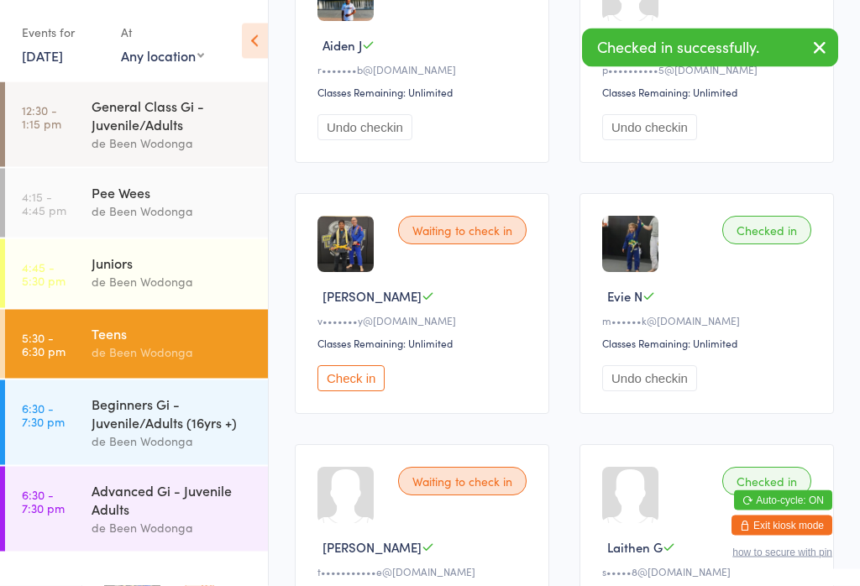
click at [344, 392] on button "Check in" at bounding box center [351, 379] width 67 height 26
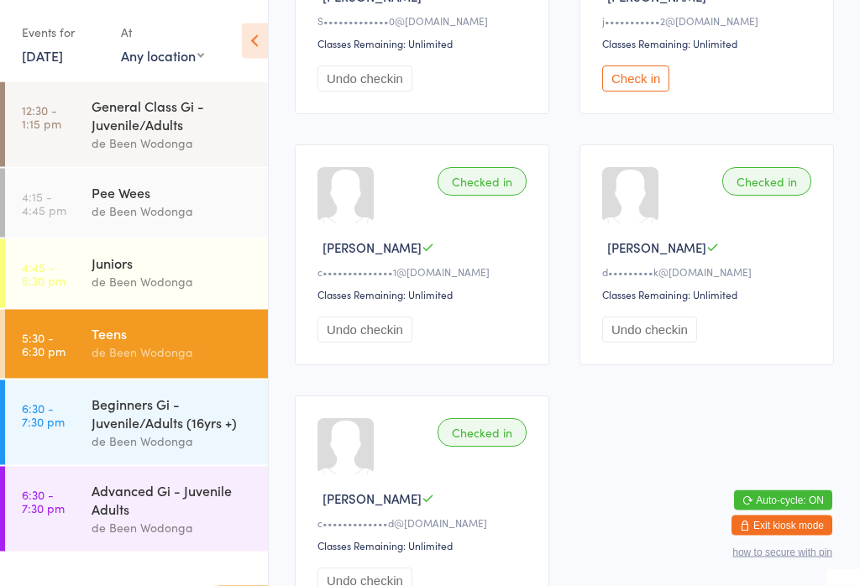
scroll to position [1655, 0]
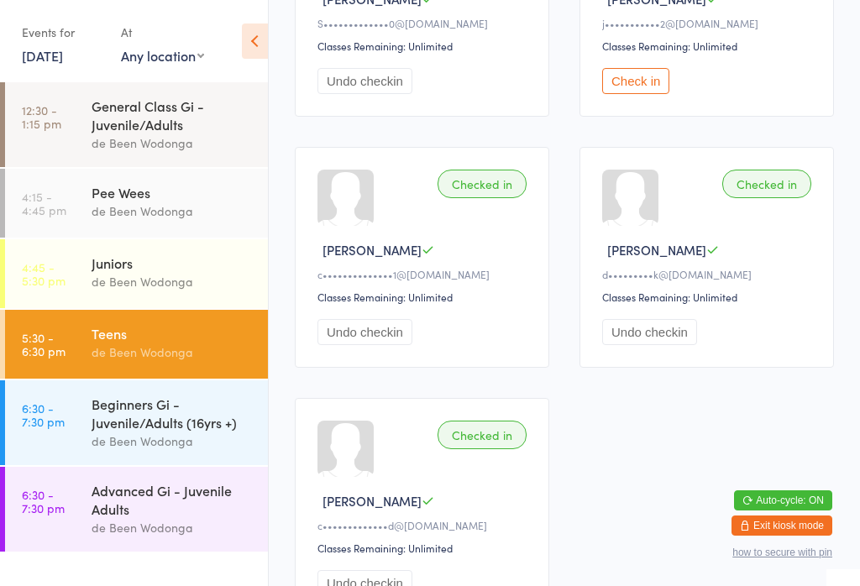
click at [656, 94] on button "Check in" at bounding box center [635, 81] width 67 height 26
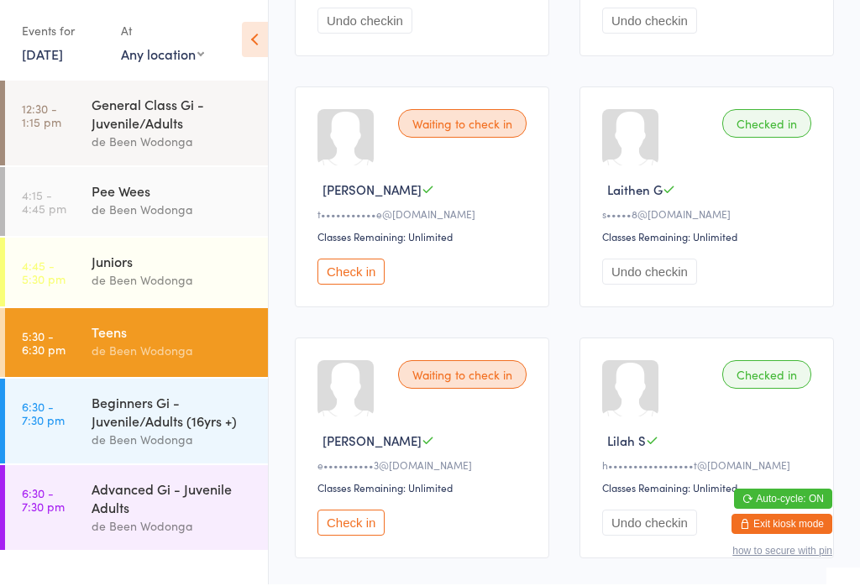
scroll to position [711, 0]
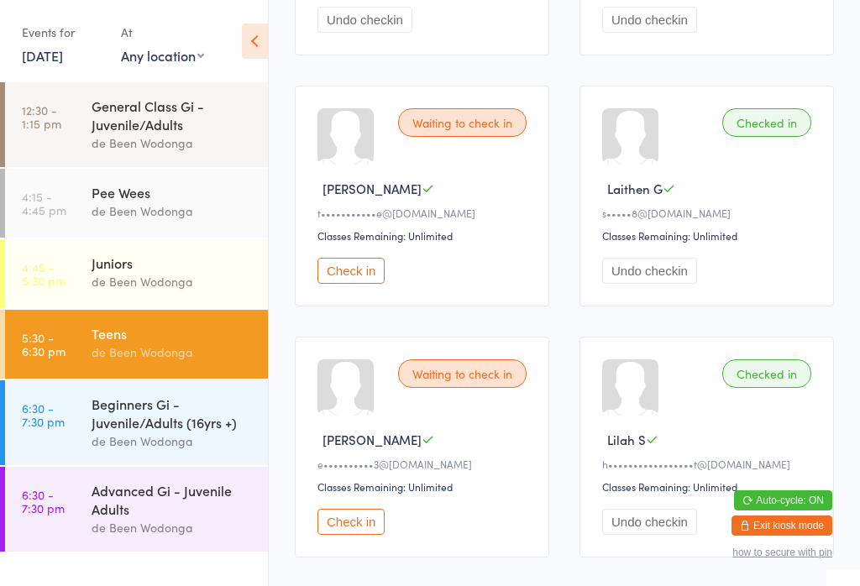
click at [363, 284] on button "Check in" at bounding box center [351, 271] width 67 height 26
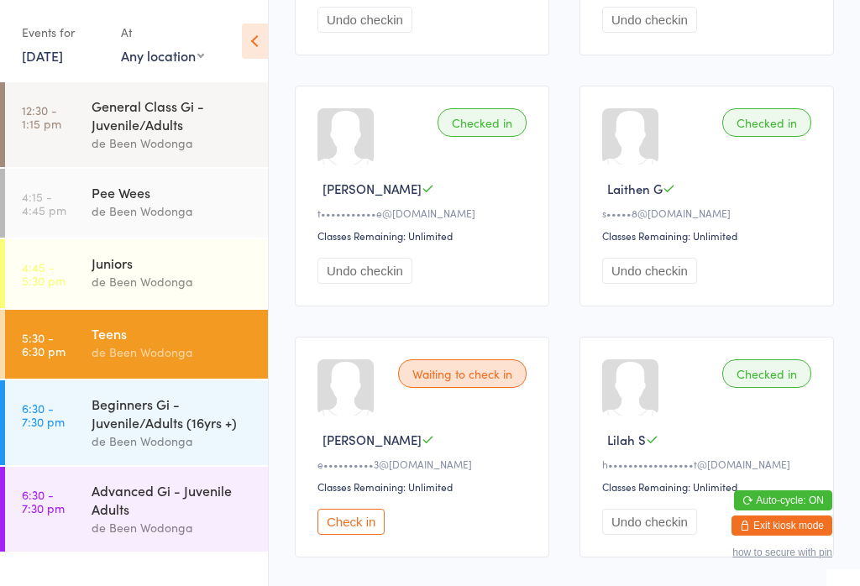
click at [358, 535] on button "Check in" at bounding box center [351, 522] width 67 height 26
